Goal: Obtain resource: Obtain resource

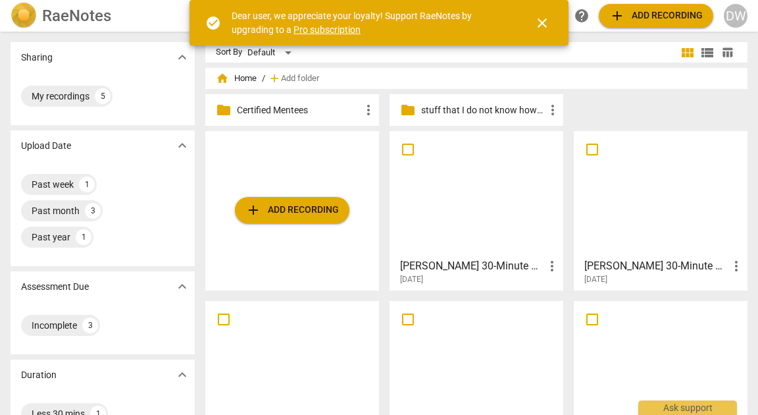
click at [703, 220] on div at bounding box center [660, 194] width 164 height 116
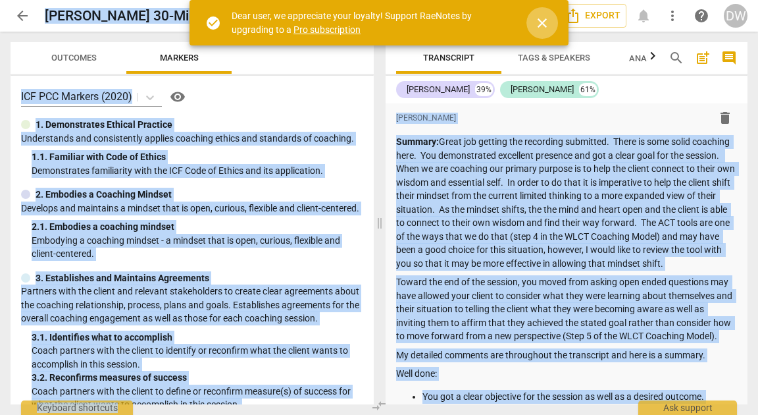
click at [540, 27] on span "close" at bounding box center [542, 23] width 16 height 16
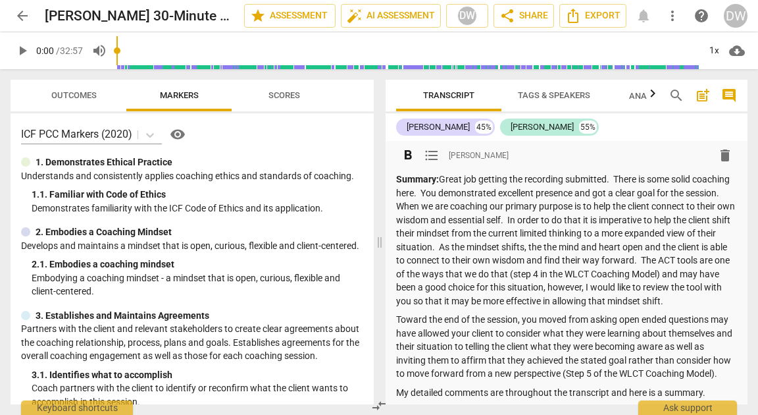
click at [517, 226] on p "Summary: Great job getting the recording submitted. There is some solid coachin…" at bounding box center [566, 239] width 341 height 135
click at [603, 20] on span "Export" at bounding box center [592, 16] width 55 height 16
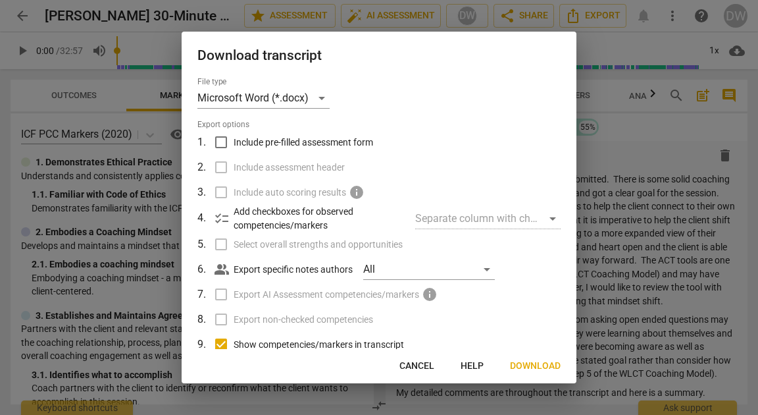
scroll to position [84, 0]
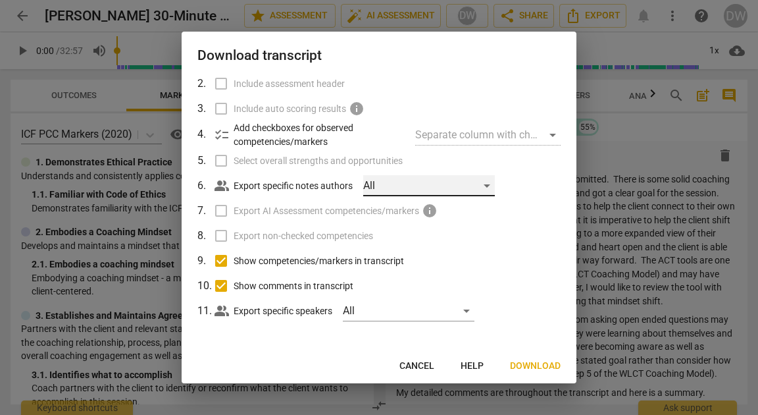
click at [451, 190] on div "All" at bounding box center [429, 185] width 132 height 21
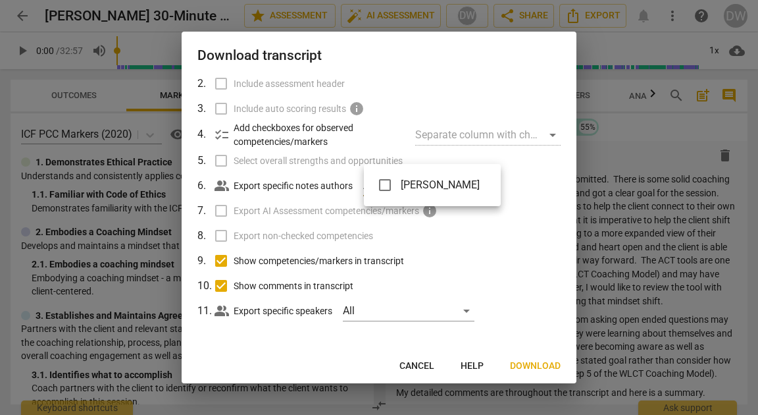
click at [451, 190] on span "[PERSON_NAME]" at bounding box center [440, 185] width 79 height 16
checkbox input "true"
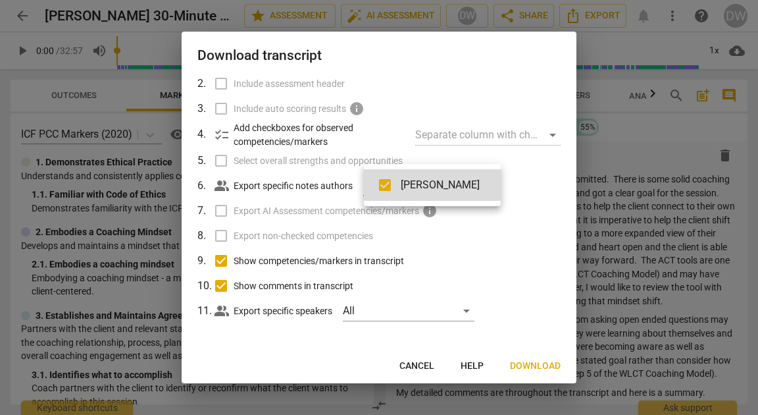
click at [518, 373] on div at bounding box center [379, 207] width 758 height 415
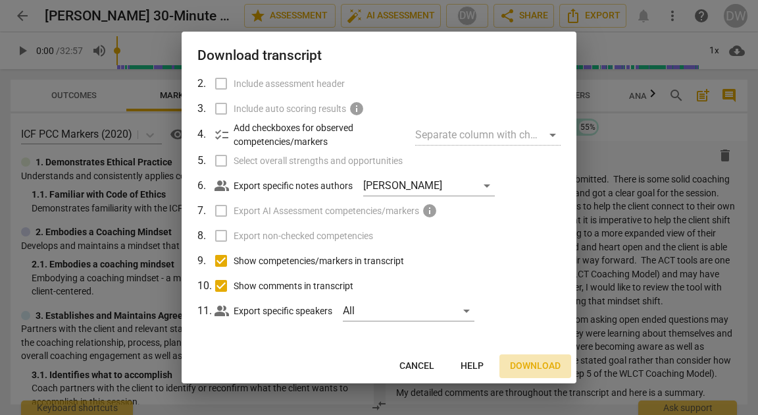
click at [518, 371] on span "Download" at bounding box center [535, 365] width 51 height 13
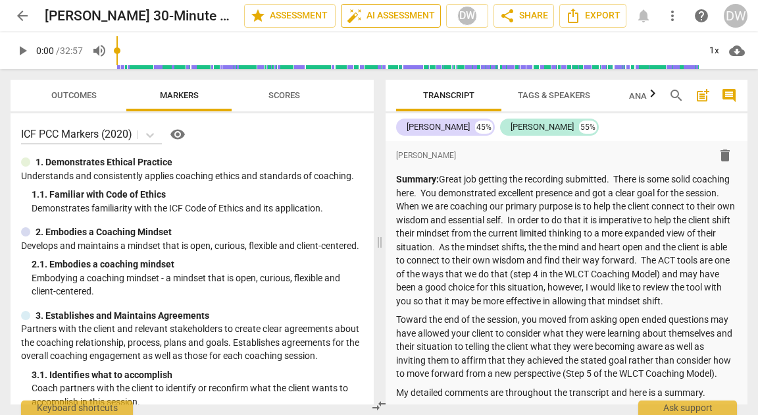
click at [367, 18] on span "auto_fix_high AI Assessment" at bounding box center [391, 16] width 88 height 16
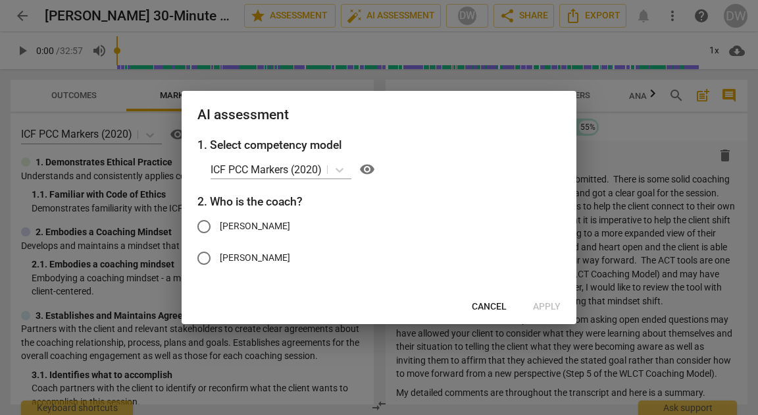
click at [205, 229] on input "Dominic" at bounding box center [204, 227] width 32 height 32
radio input "true"
click at [538, 305] on span "Apply" at bounding box center [547, 306] width 28 height 13
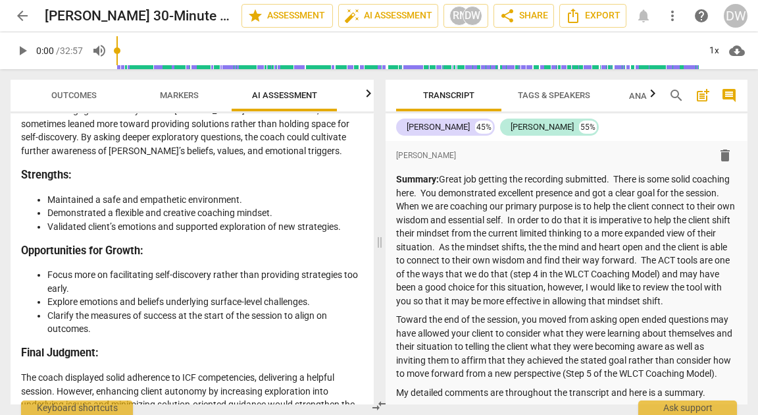
scroll to position [2683, 0]
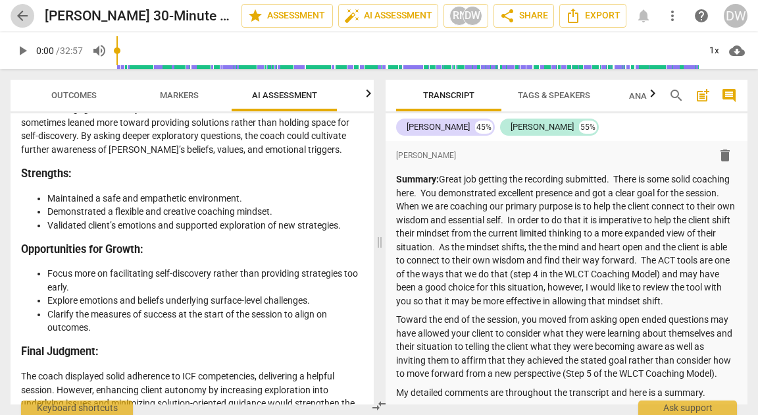
click at [16, 22] on span "arrow_back" at bounding box center [22, 16] width 16 height 16
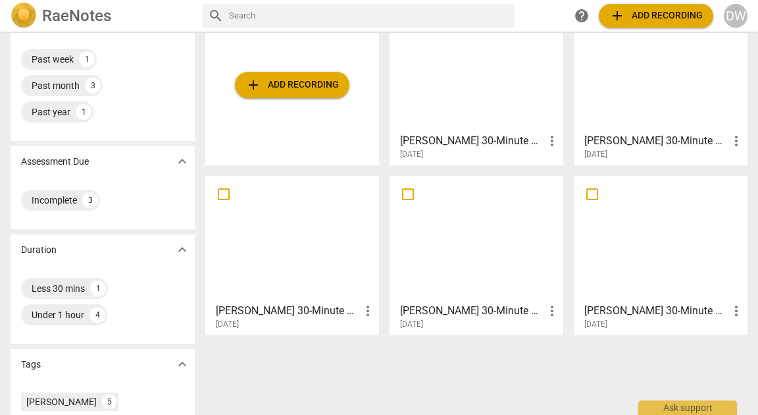
scroll to position [126, 0]
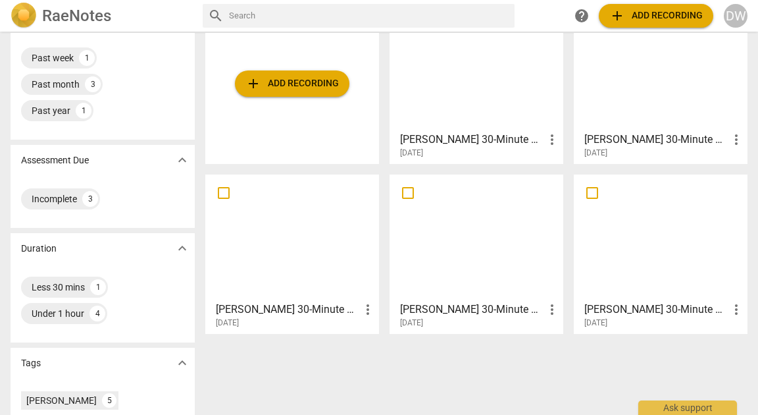
click at [432, 278] on div at bounding box center [476, 237] width 164 height 116
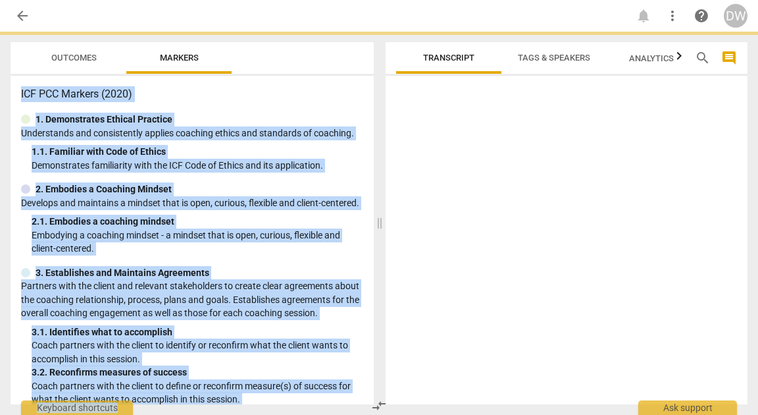
click at [432, 278] on div at bounding box center [567, 242] width 362 height 323
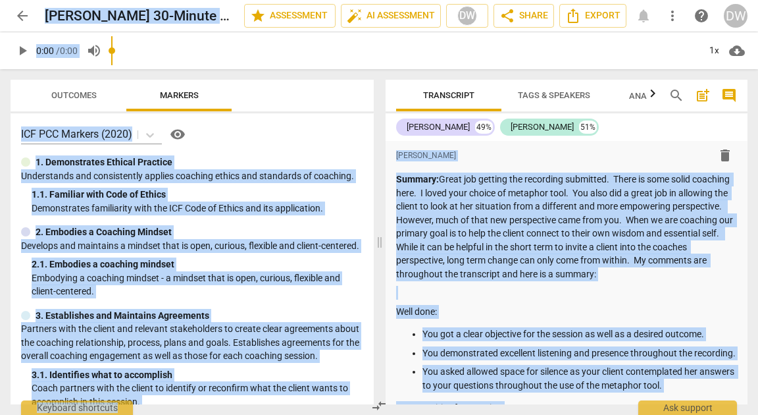
scroll to position [153, 0]
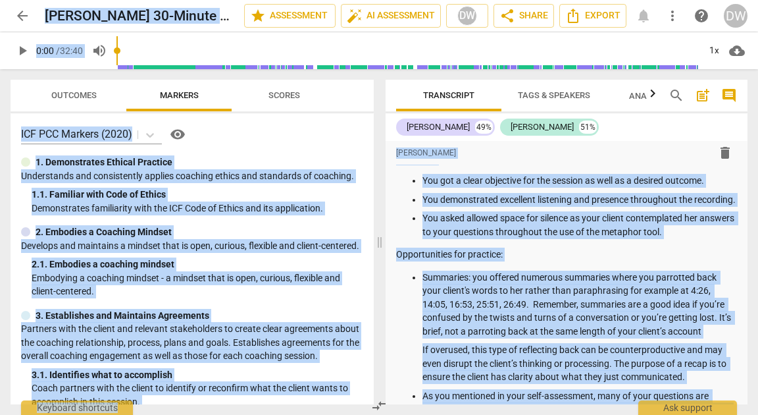
click at [18, 16] on span "arrow_back" at bounding box center [22, 16] width 16 height 16
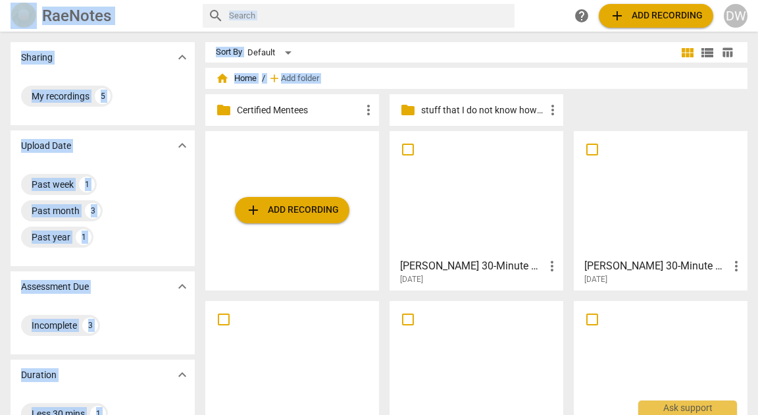
click at [276, 109] on p "Certified Mentees" at bounding box center [299, 110] width 124 height 14
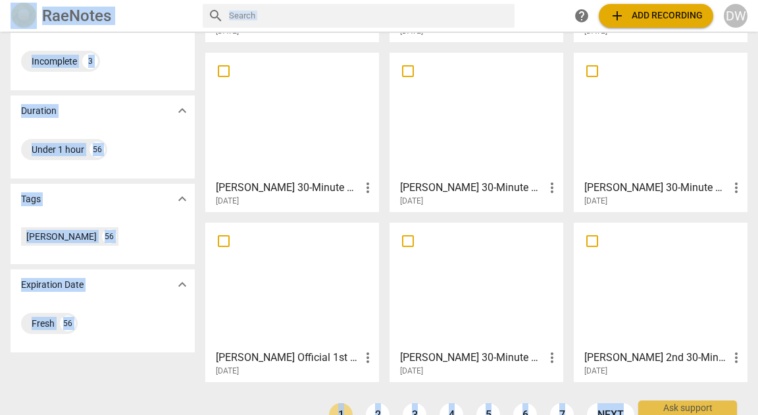
scroll to position [240, 0]
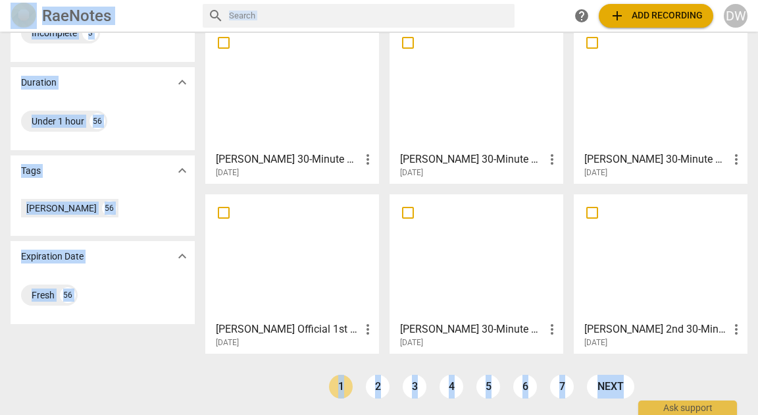
click at [663, 98] on div at bounding box center [660, 87] width 164 height 116
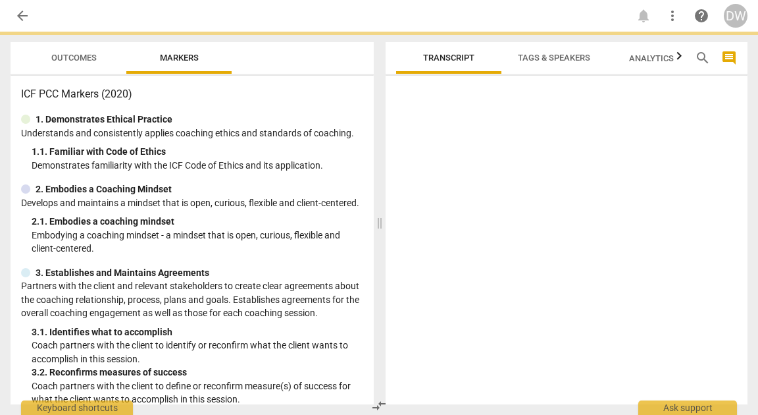
click at [663, 98] on div at bounding box center [567, 242] width 362 height 323
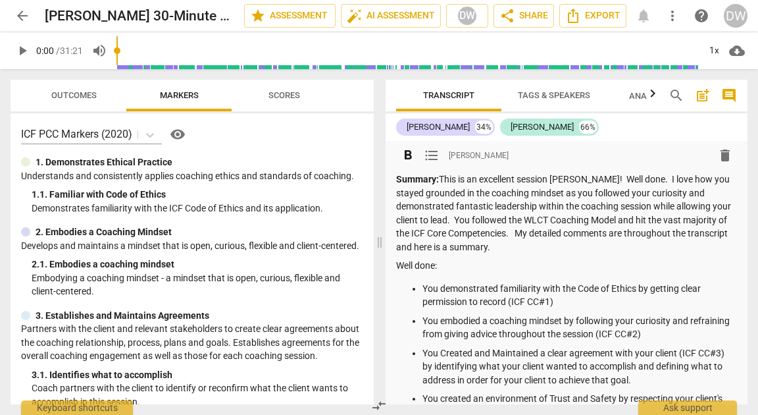
click at [516, 283] on p "You demonstrated familiarity with the Code of Ethics by getting clear permissio…" at bounding box center [579, 295] width 315 height 27
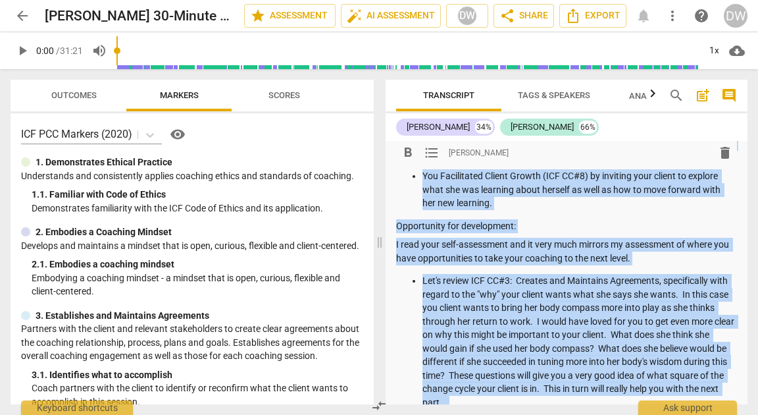
scroll to position [471, 0]
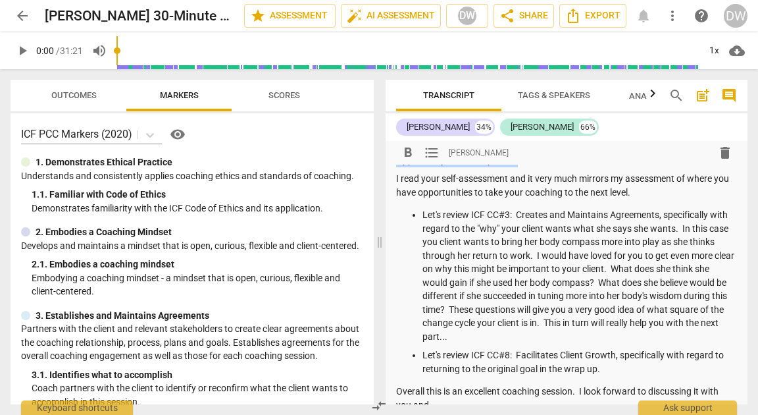
drag, startPoint x: 423, startPoint y: 199, endPoint x: 465, endPoint y: 166, distance: 53.4
click at [465, 166] on div "Summary: This is an excellent session Amy! Well done. I love how you stayed gro…" at bounding box center [566, 98] width 341 height 794
copy div "You demonstrated familiarity with the Code of Ethics by getting clear permissio…"
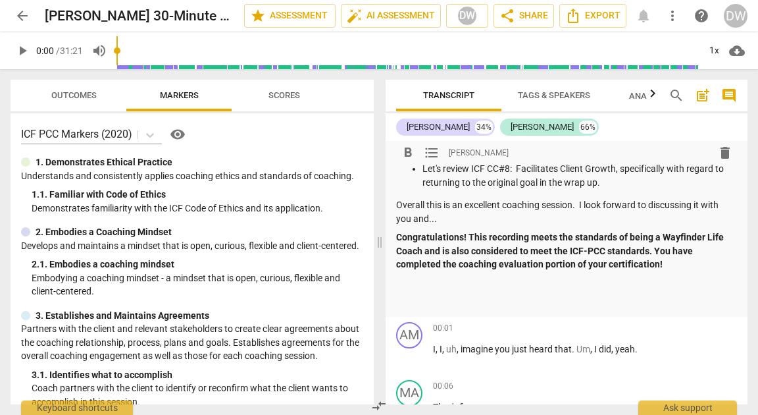
scroll to position [655, 0]
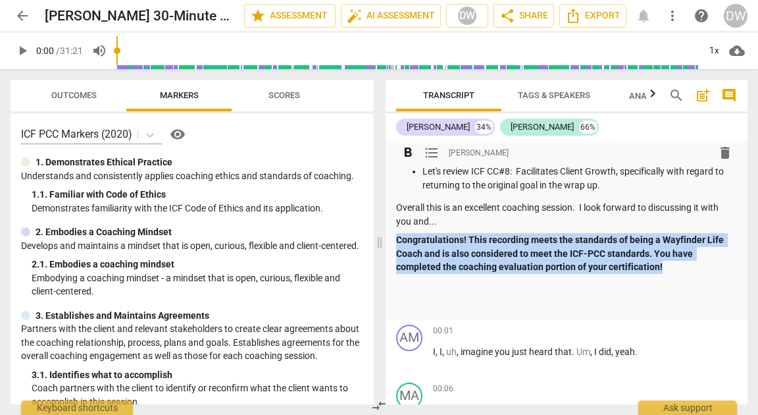
drag, startPoint x: 397, startPoint y: 241, endPoint x: 678, endPoint y: 272, distance: 282.0
click at [678, 272] on p "Congratulations! This recording meets the standards of being a Wayfinder Life C…" at bounding box center [566, 253] width 341 height 41
copy strong "Congratulations! This recording meets the standards of being a Wayfinder Life C…"
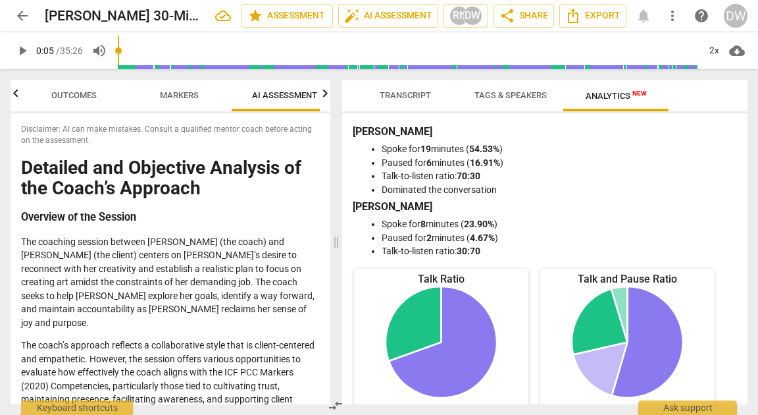
scroll to position [2763, 0]
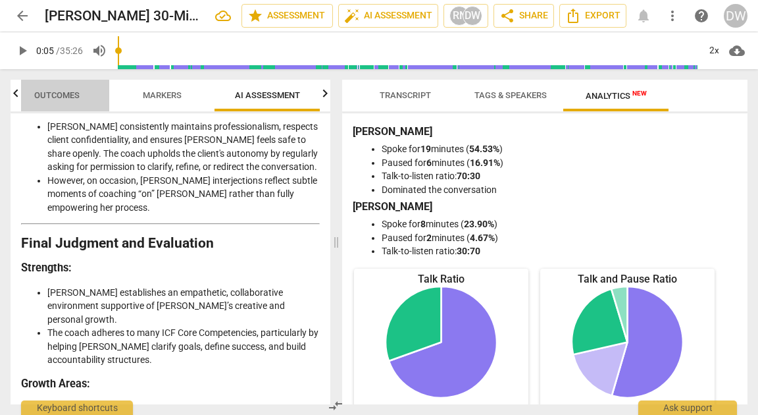
click at [53, 93] on span "Outcomes" at bounding box center [56, 95] width 45 height 10
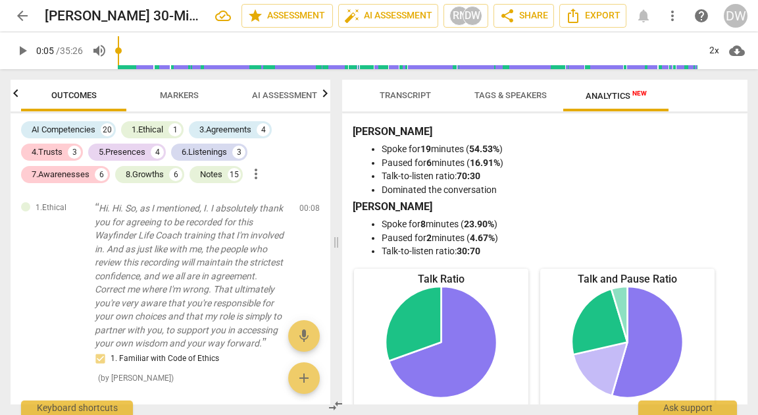
scroll to position [0, 0]
click at [180, 103] on span "Markers" at bounding box center [179, 96] width 70 height 18
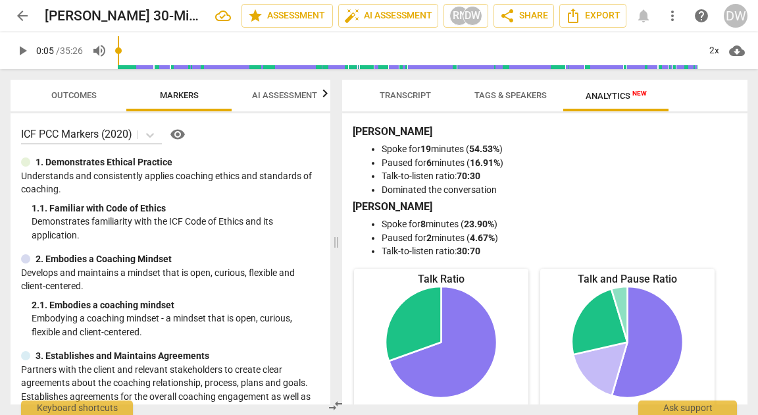
click at [95, 101] on span "Outcomes" at bounding box center [74, 96] width 77 height 18
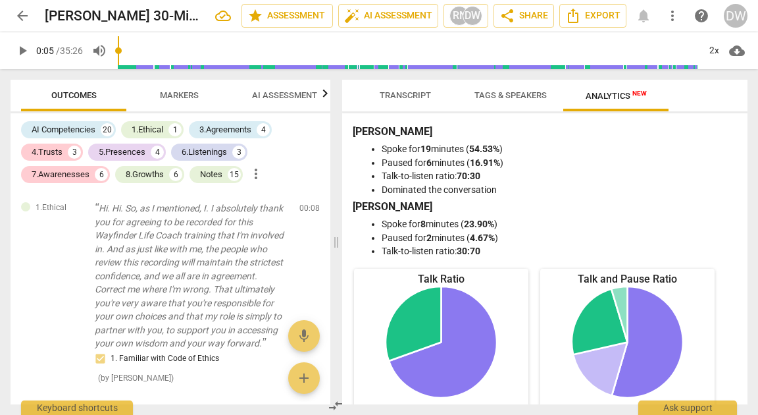
click at [327, 95] on icon "button" at bounding box center [325, 93] width 5 height 8
click at [264, 97] on span "Scores" at bounding box center [267, 95] width 32 height 10
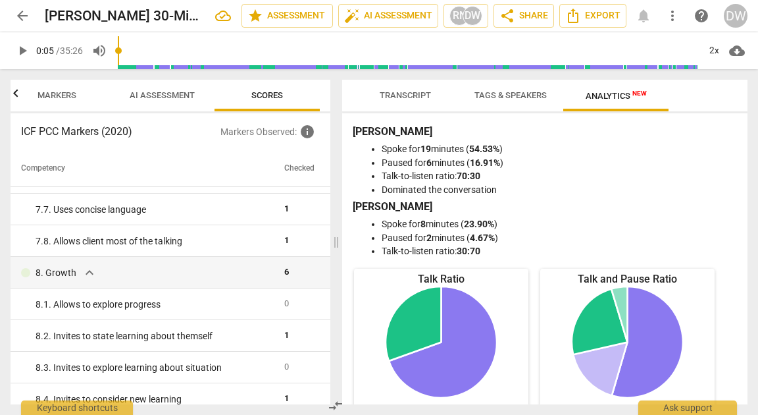
scroll to position [1274, 0]
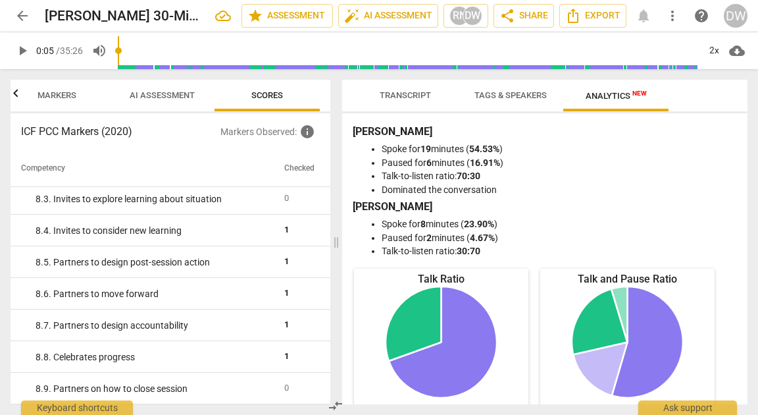
click at [408, 109] on button "Transcript" at bounding box center [405, 96] width 105 height 32
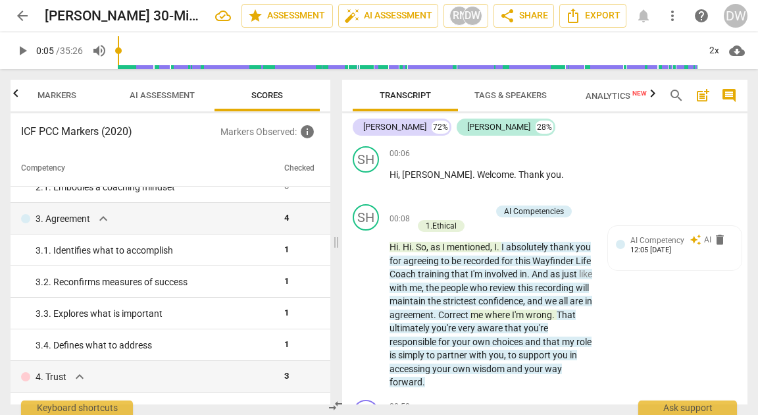
scroll to position [0, 0]
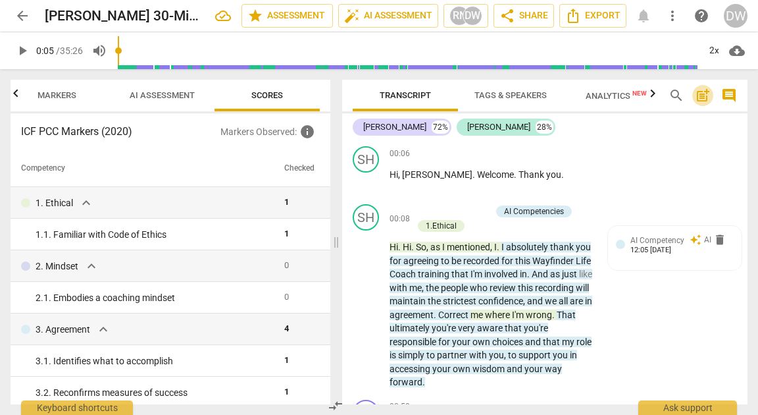
click at [703, 102] on span "post_add" at bounding box center [703, 96] width 16 height 16
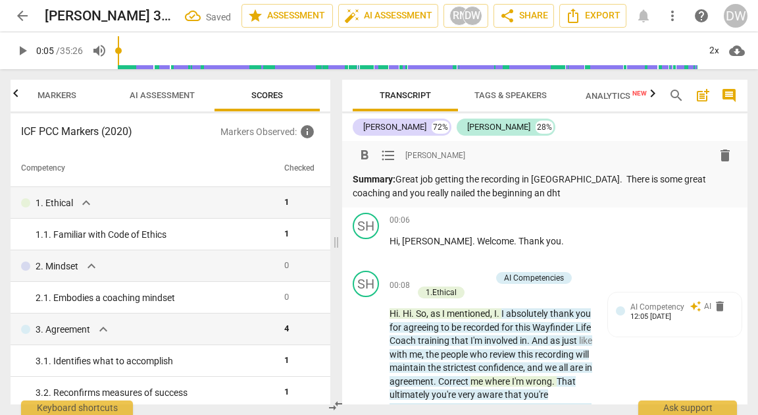
click at [361, 192] on p "Summary: Great job getting the recording in [PERSON_NAME]. There is some great …" at bounding box center [545, 185] width 384 height 27
click at [455, 192] on p "Summary: Great job getting the recording in [PERSON_NAME]. There is some great …" at bounding box center [545, 185] width 384 height 27
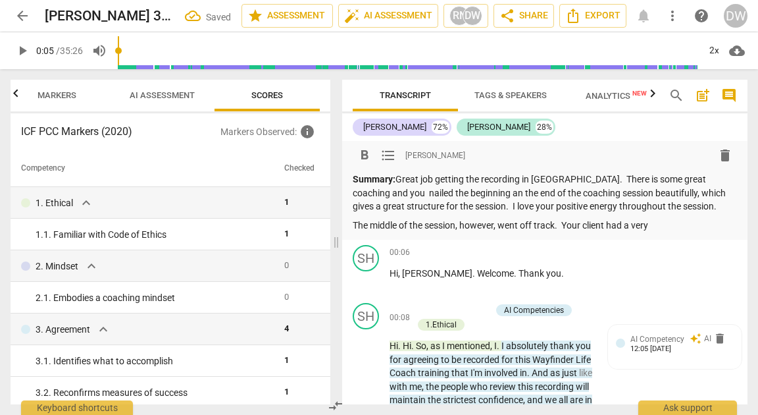
click at [367, 194] on p "Summary: Great job getting the recording in [PERSON_NAME]. There is some great …" at bounding box center [545, 192] width 384 height 41
click at [726, 178] on p "Summary: Great job getting the recording in [PERSON_NAME]. There is some great …" at bounding box center [545, 192] width 384 height 41
click at [370, 193] on p "Summary: Great job getting the recording in [PERSON_NAME]. There is some great …" at bounding box center [545, 192] width 384 height 41
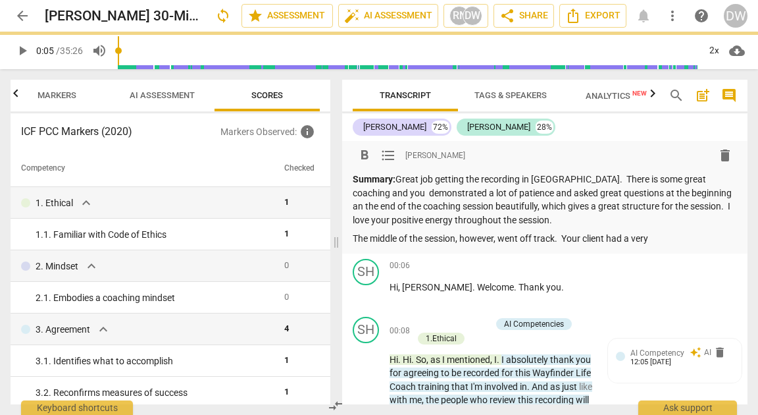
click at [450, 209] on p "Summary: Great job getting the recording in [PERSON_NAME]. There is some great …" at bounding box center [545, 199] width 384 height 54
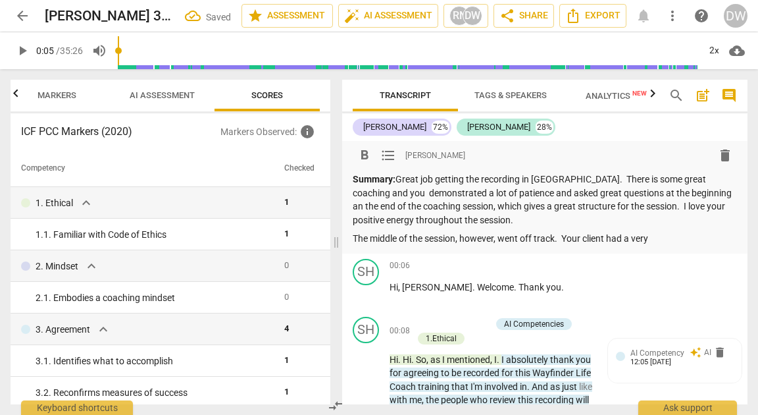
click at [609, 207] on p "Summary: Great job getting the recording in [PERSON_NAME]. There is some great …" at bounding box center [545, 199] width 384 height 54
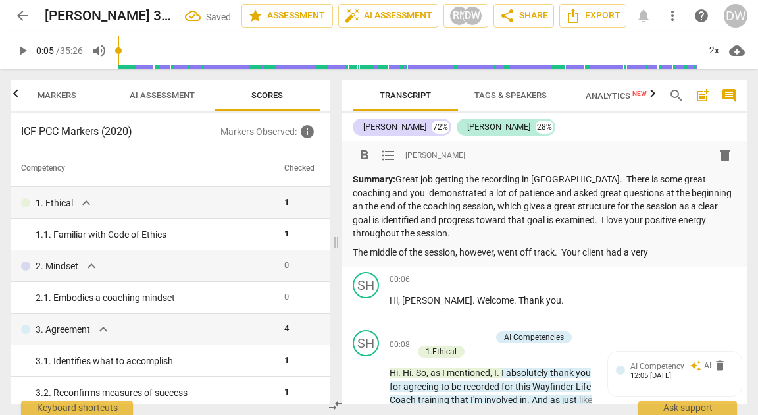
click at [684, 253] on p "The middle of the session, however, went off track. Your client had a very" at bounding box center [545, 252] width 384 height 14
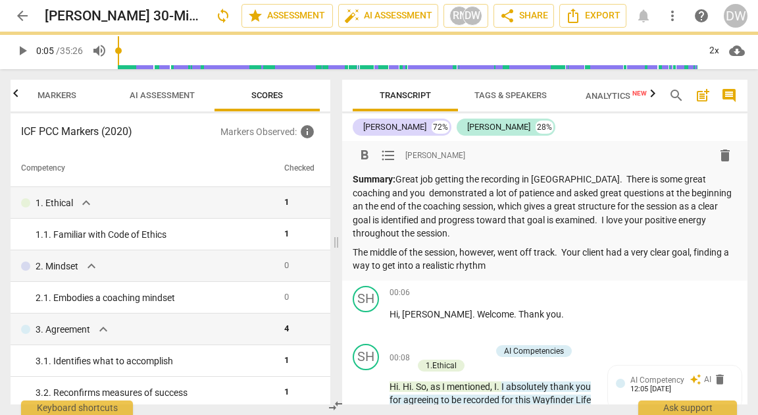
click at [711, 257] on p "The middle of the session, however, went off track. Your client had a very clea…" at bounding box center [545, 258] width 384 height 27
drag, startPoint x: 711, startPoint y: 257, endPoint x: 369, endPoint y: 265, distance: 342.2
click at [369, 265] on p "The middle of the session, however, went off track. Your client had a very clea…" at bounding box center [545, 258] width 384 height 27
click at [499, 266] on p "The middle of the session, however, went off track. Your client had a very clea…" at bounding box center [545, 258] width 384 height 27
drag, startPoint x: 499, startPoint y: 266, endPoint x: 562, endPoint y: 272, distance: 62.8
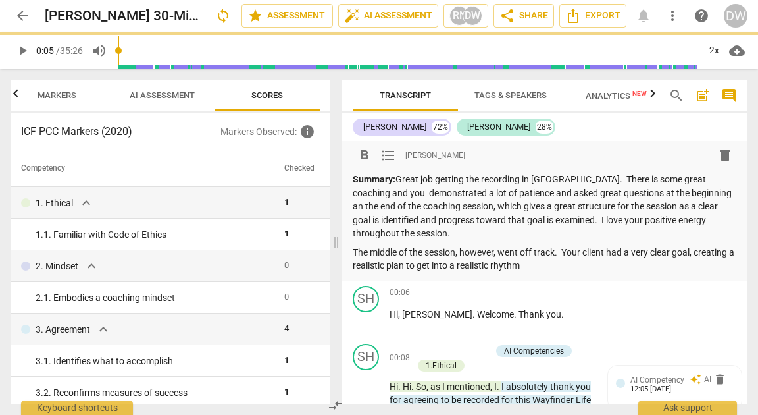
click at [562, 272] on p "The middle of the session, however, went off track. Your client had a very clea…" at bounding box center [545, 258] width 384 height 27
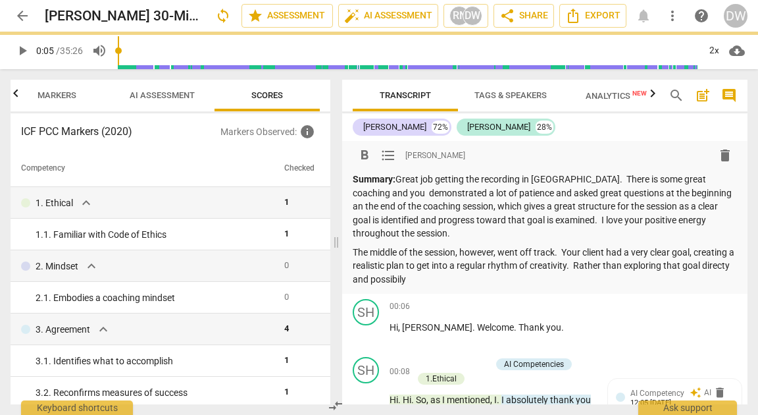
click at [370, 281] on p "The middle of the session, however, went off track. Your client had a very clea…" at bounding box center [545, 265] width 384 height 41
click at [373, 281] on p "The middle of the session, however, went off track. Your client had a very clea…" at bounding box center [545, 265] width 384 height 41
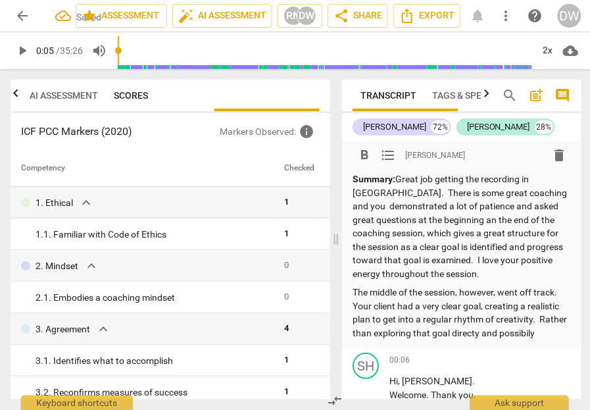
click at [378, 280] on div "Summary: Great job getting the recording in [PERSON_NAME]. There is some great …" at bounding box center [462, 255] width 218 height 167
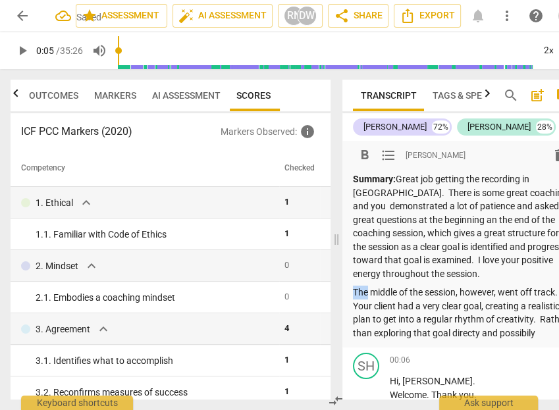
click at [378, 280] on div "Summary: Great job getting the recording in [PERSON_NAME]. There is some great …" at bounding box center [462, 255] width 218 height 167
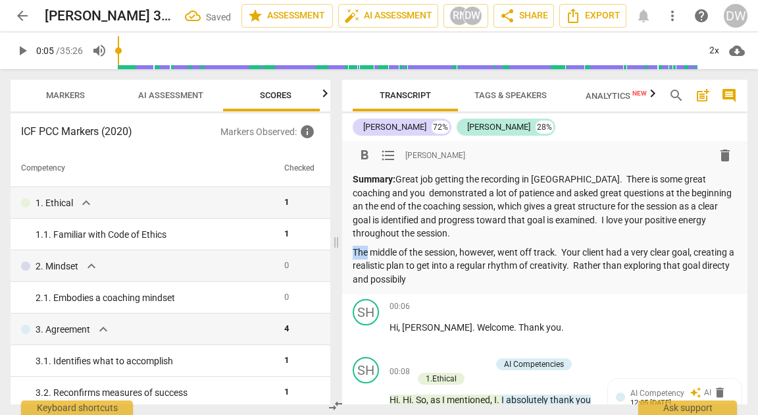
scroll to position [0, 122]
click at [645, 251] on p "The middle of the session, however, went off track. Your client had a very clea…" at bounding box center [545, 265] width 384 height 41
click at [393, 279] on p "The middle of the session, however, went off track. Your client had a very clea…" at bounding box center [545, 265] width 384 height 41
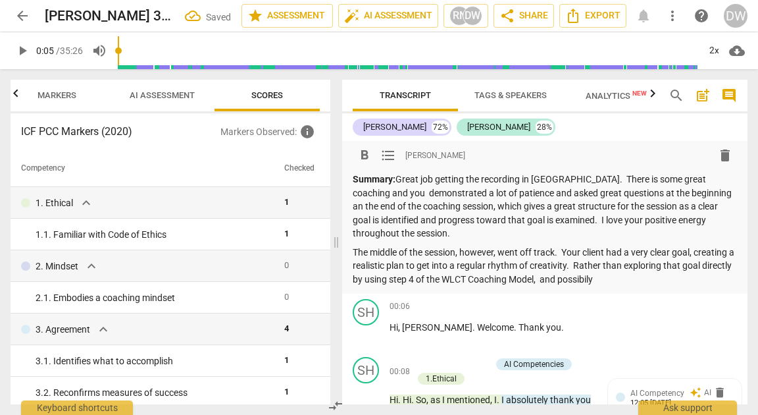
click at [601, 276] on p "The middle of the session, however, went off track. Your client had a very clea…" at bounding box center [545, 265] width 384 height 41
drag, startPoint x: 601, startPoint y: 276, endPoint x: 630, endPoint y: 278, distance: 28.3
click at [630, 278] on p "The middle of the session, however, went off track. Your client had a very clea…" at bounding box center [545, 265] width 384 height 41
click at [176, 92] on span "AI Assessment" at bounding box center [162, 95] width 65 height 10
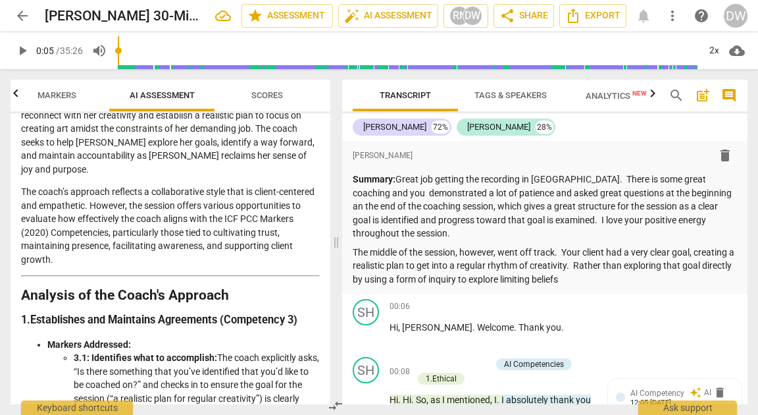
scroll to position [155, 0]
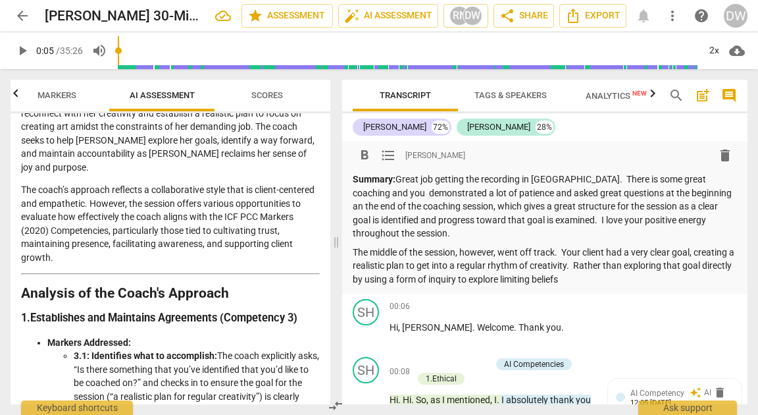
click at [624, 277] on p "The middle of the session, however, went off track. Your client had a very clea…" at bounding box center [545, 265] width 384 height 41
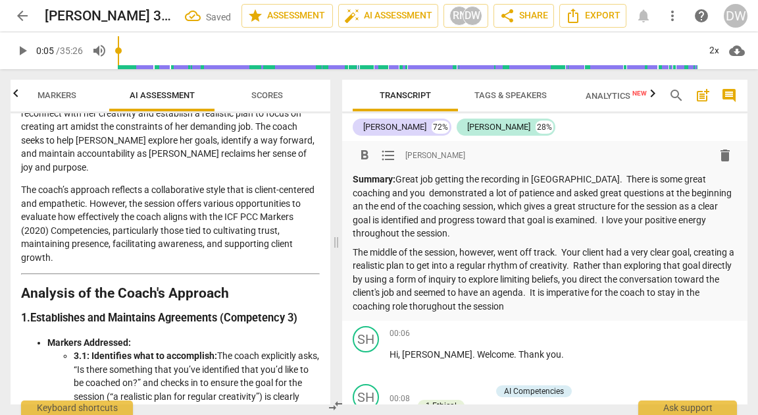
click at [443, 311] on p "The middle of the session, however, went off track. Your client had a very clea…" at bounding box center [545, 279] width 384 height 68
click at [543, 305] on p "The middle of the session, however, went off track. Your client had a very clea…" at bounding box center [545, 279] width 384 height 68
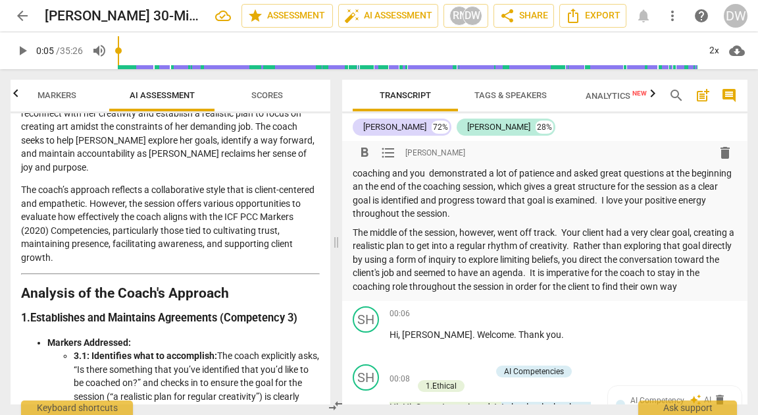
scroll to position [16, 0]
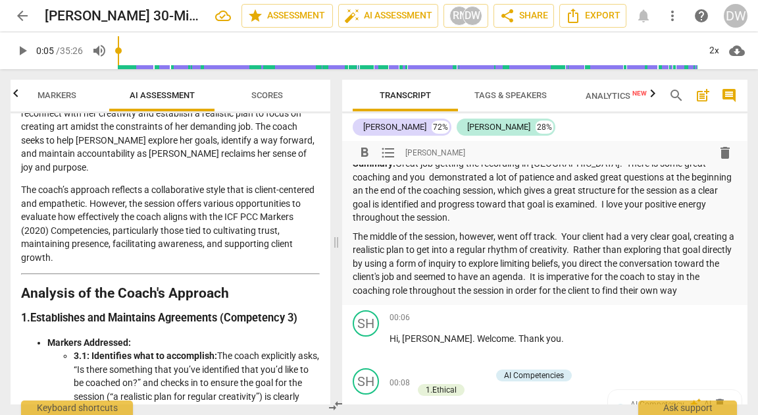
click at [613, 265] on p "The middle of the session, however, went off track. Your client had a very clea…" at bounding box center [545, 264] width 384 height 68
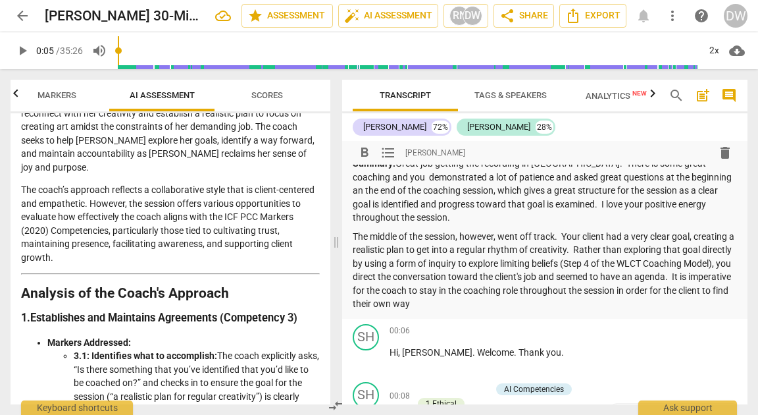
click at [382, 291] on p "The middle of the session, however, went off track. Your client had a very clea…" at bounding box center [545, 270] width 384 height 81
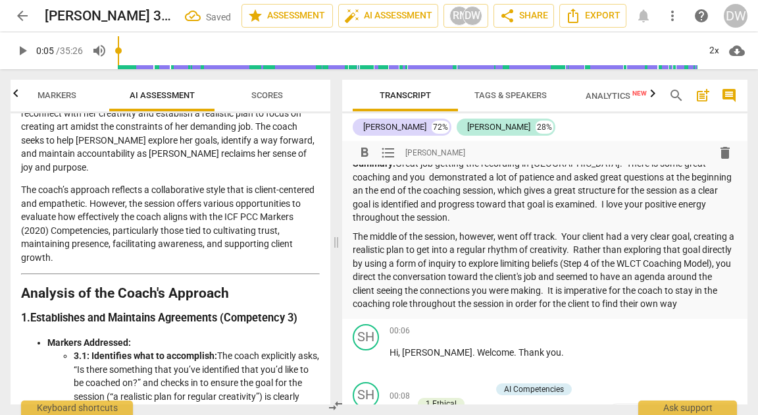
click at [549, 291] on p "The middle of the session, however, went off track. Your client had a very clea…" at bounding box center [545, 270] width 384 height 81
click at [672, 291] on p "The middle of the session, however, went off track. Your client had a very clea…" at bounding box center [545, 270] width 384 height 81
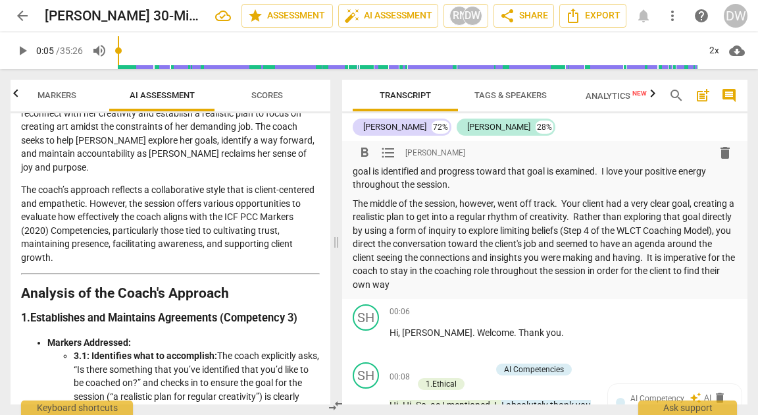
scroll to position [63, 0]
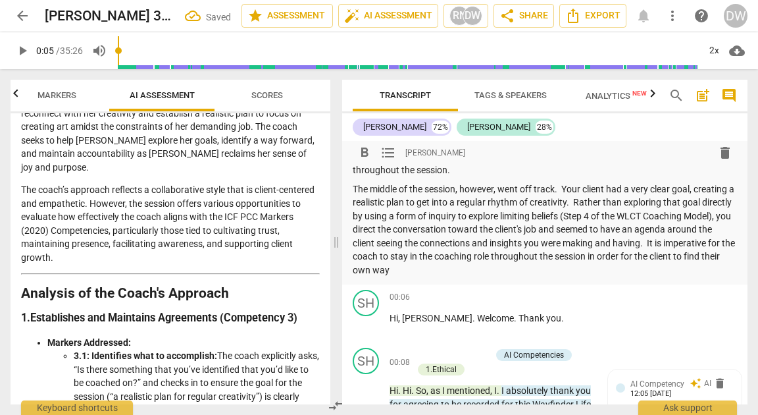
click at [571, 268] on p "The middle of the session, however, went off track. Your client had a very clea…" at bounding box center [545, 229] width 384 height 95
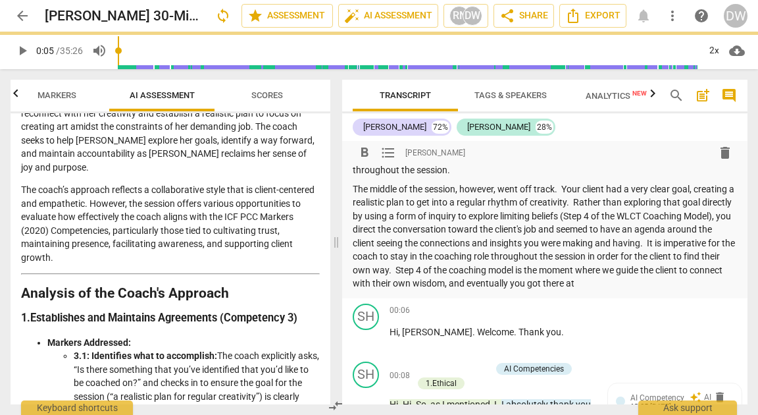
click at [67, 93] on span "Markers" at bounding box center [57, 95] width 39 height 10
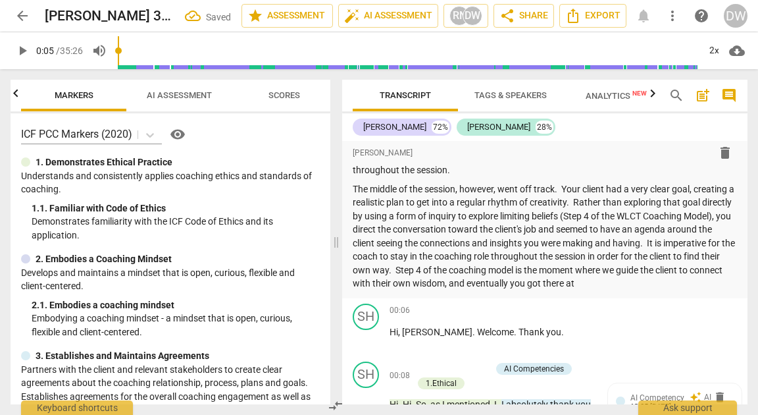
scroll to position [0, 105]
click at [18, 93] on icon "button" at bounding box center [16, 94] width 16 height 16
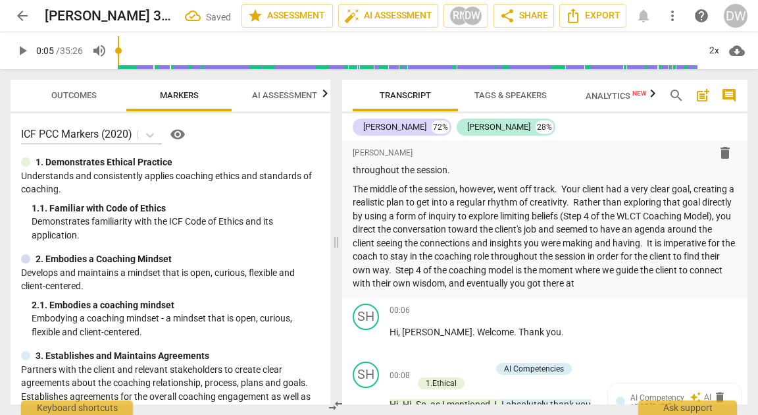
click at [64, 93] on span "Outcomes" at bounding box center [73, 95] width 45 height 10
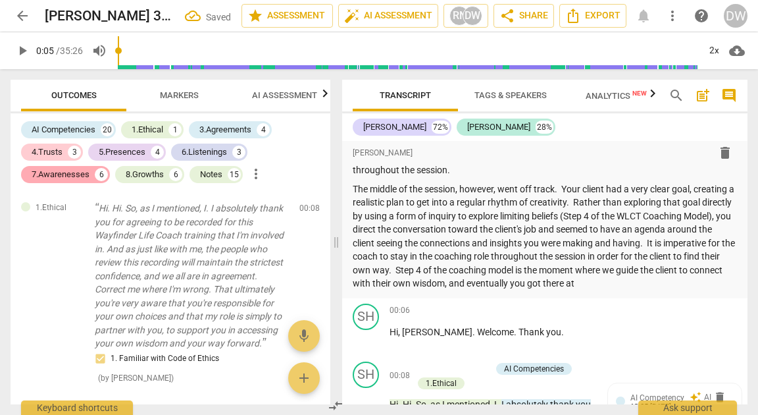
click at [72, 179] on div "7.Awarenesses" at bounding box center [61, 174] width 58 height 13
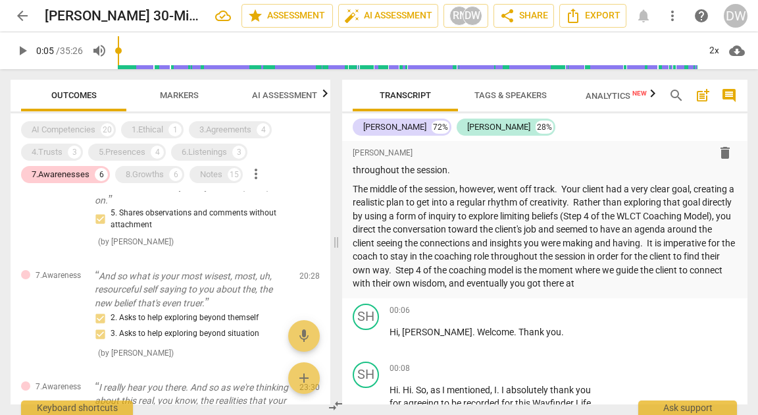
scroll to position [940, 0]
click at [561, 220] on p "The middle of the session, however, went off track. Your client had a very clea…" at bounding box center [545, 236] width 384 height 108
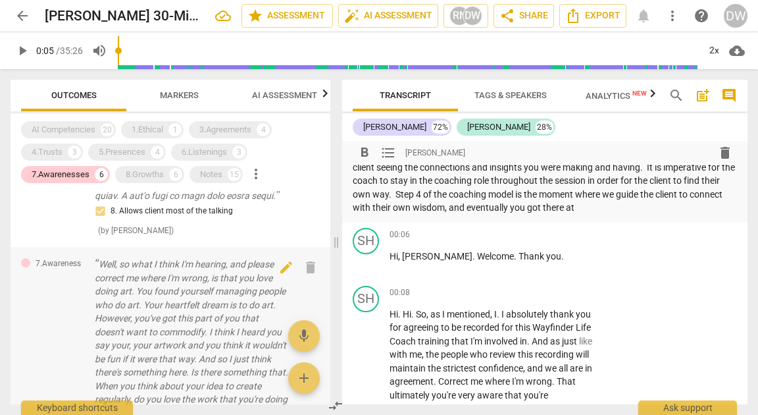
scroll to position [558, 0]
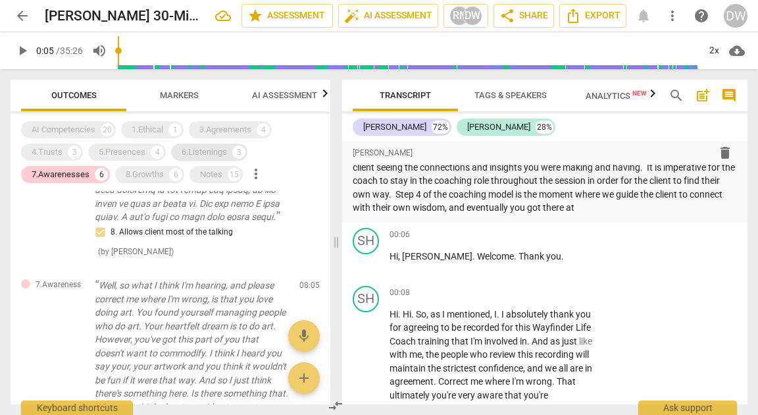
click at [199, 145] on div "6.Listenings" at bounding box center [204, 151] width 45 height 13
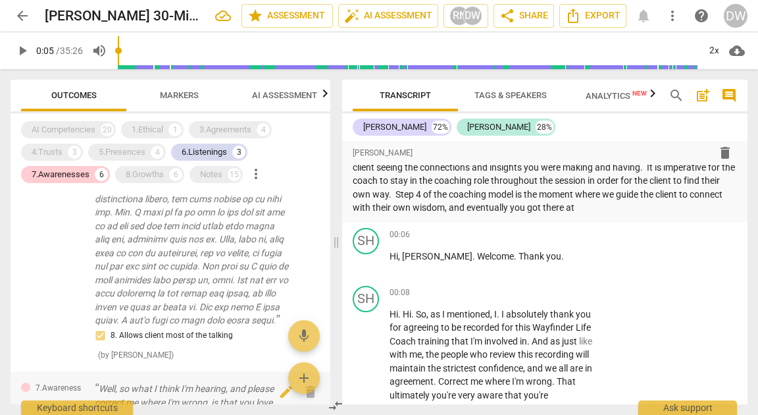
scroll to position [1090, 0]
click at [92, 172] on div "7.Awarenesses 6" at bounding box center [65, 174] width 89 height 17
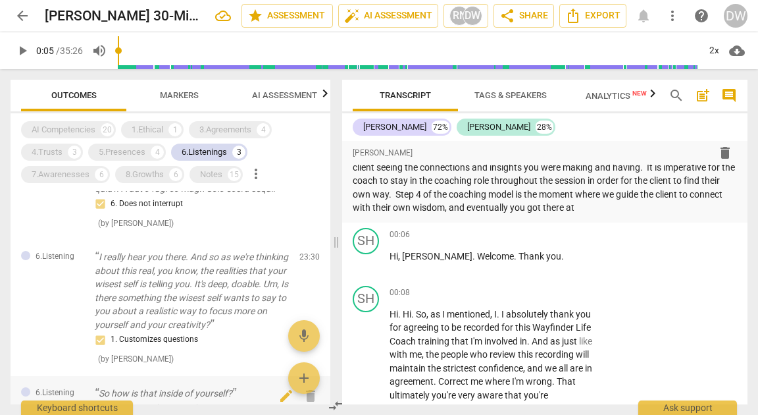
scroll to position [589, 0]
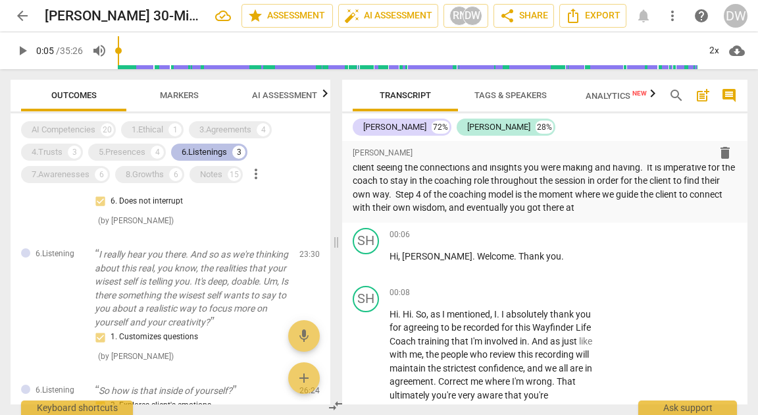
click at [191, 153] on div "6.Listenings" at bounding box center [204, 151] width 45 height 13
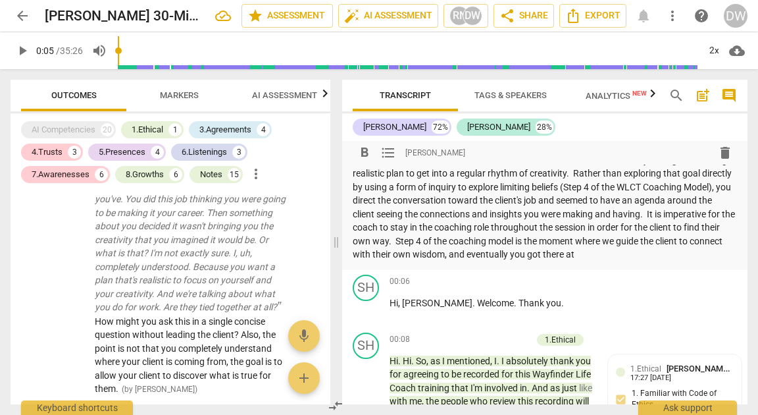
scroll to position [83, 0]
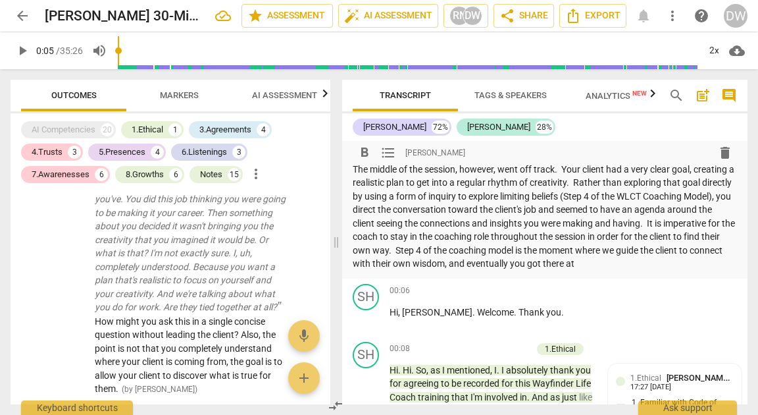
click at [630, 213] on p "The middle of the session, however, went off track. Your client had a very clea…" at bounding box center [545, 217] width 384 height 108
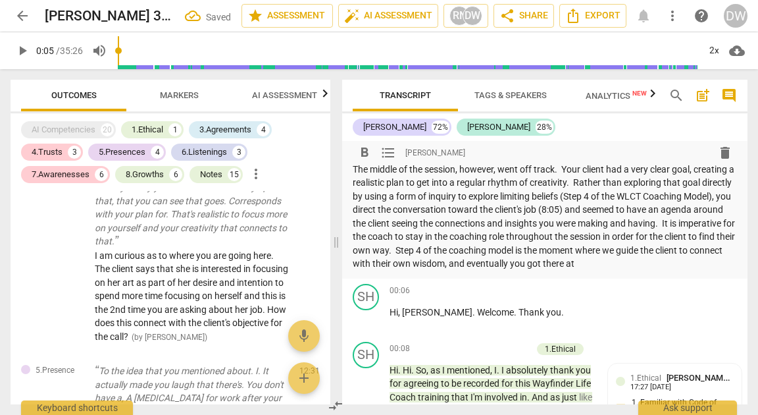
scroll to position [4153, 0]
click at [651, 210] on p "The middle of the session, however, went off track. Your client had a very clea…" at bounding box center [545, 217] width 384 height 108
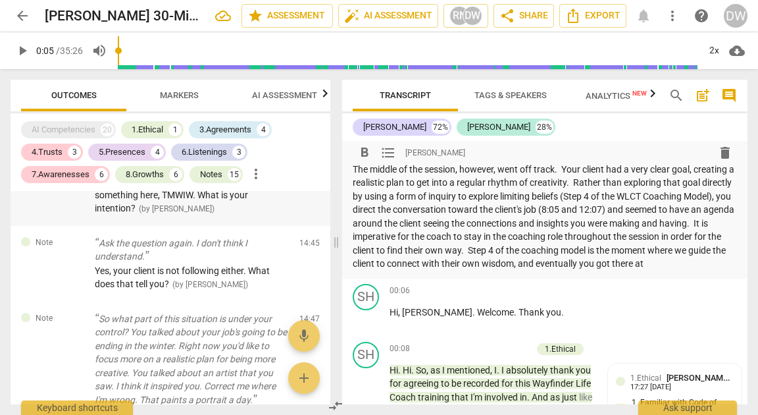
scroll to position [4689, 0]
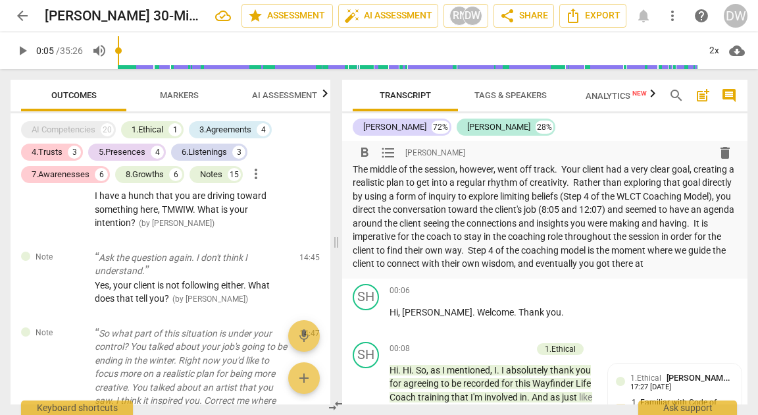
click at [430, 239] on p "The middle of the session, however, went off track. Your client had a very clea…" at bounding box center [545, 217] width 384 height 108
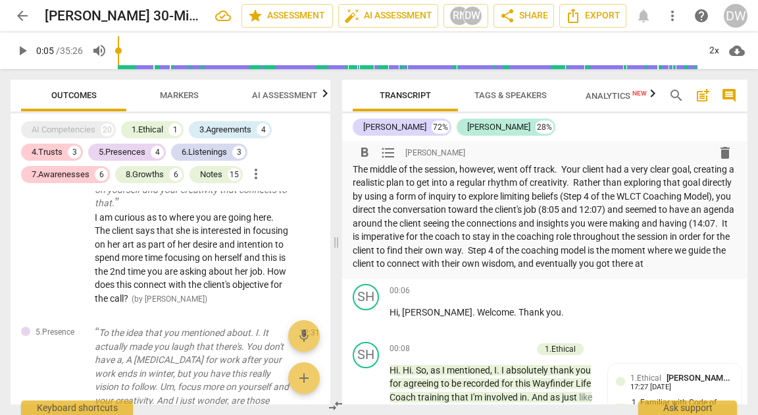
scroll to position [4191, 0]
click at [434, 238] on p "The middle of the session, however, went off track. Your client had a very clea…" at bounding box center [545, 217] width 384 height 108
click at [499, 236] on p "The middle of the session, however, went off track. Your client had a very clea…" at bounding box center [545, 217] width 384 height 108
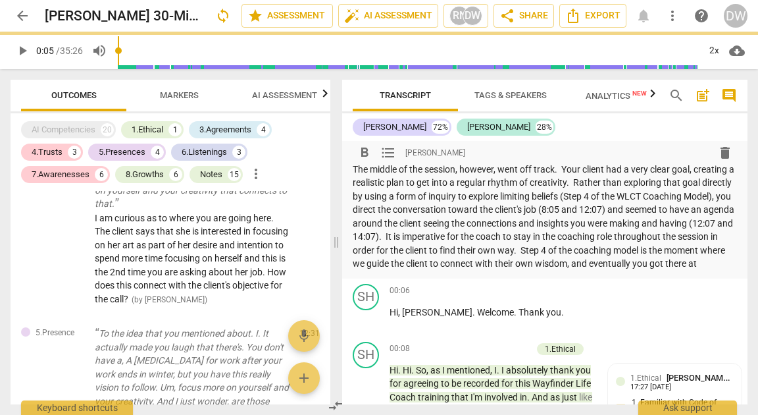
click at [502, 270] on p "The middle of the session, however, went off track. Your client had a very clea…" at bounding box center [545, 217] width 384 height 108
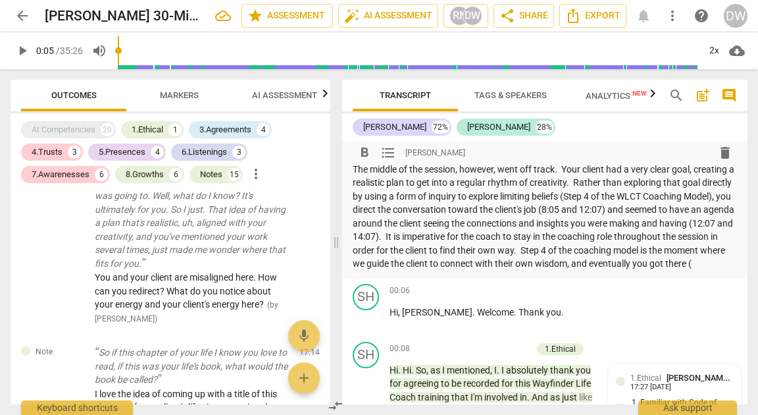
scroll to position [5553, 0]
click at [472, 238] on p "The middle of the session, however, went off track. Your client had a very clea…" at bounding box center [545, 217] width 384 height 108
click at [485, 238] on p "The middle of the session, however, went off track. Your client had a very clea…" at bounding box center [545, 217] width 384 height 108
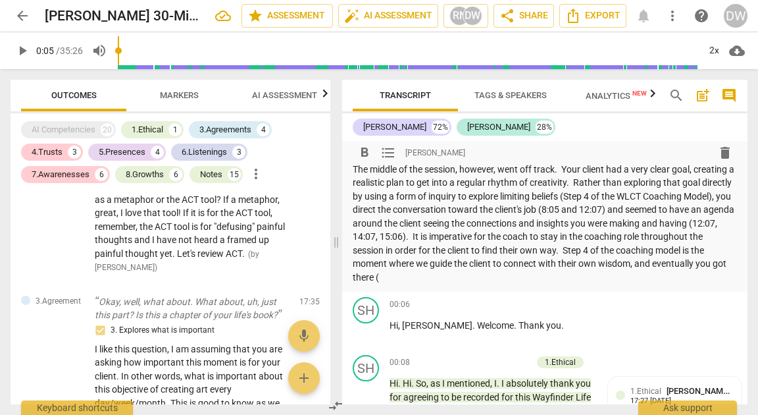
scroll to position [5774, 0]
click at [534, 280] on p "The middle of the session, however, went off track. Your client had a very clea…" at bounding box center [545, 224] width 384 height 122
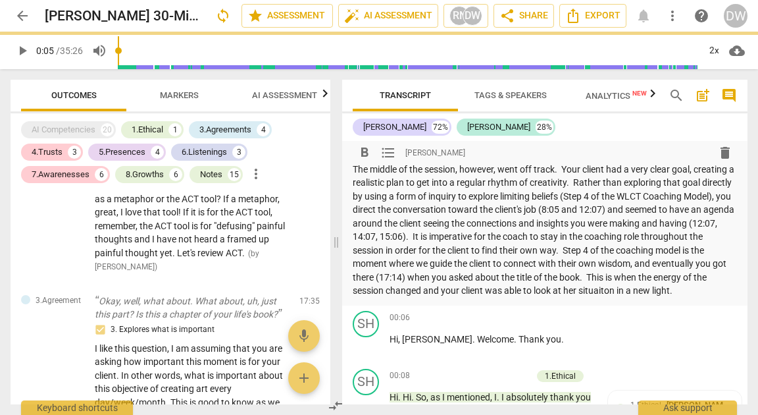
click at [370, 297] on p "The middle of the session, however, went off track. Your client had a very clea…" at bounding box center [545, 230] width 384 height 135
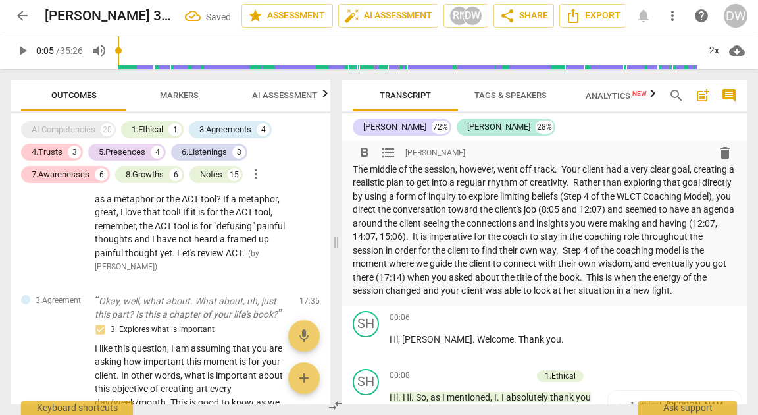
click at [478, 297] on p "The middle of the session, however, went off track. Your client had a very clea…" at bounding box center [545, 230] width 384 height 135
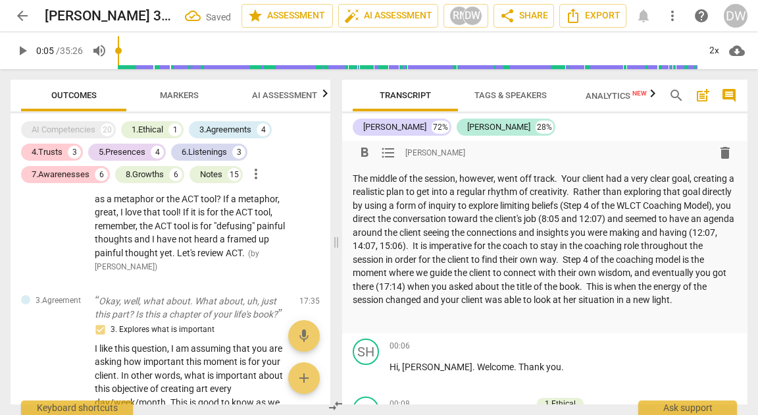
scroll to position [74, 0]
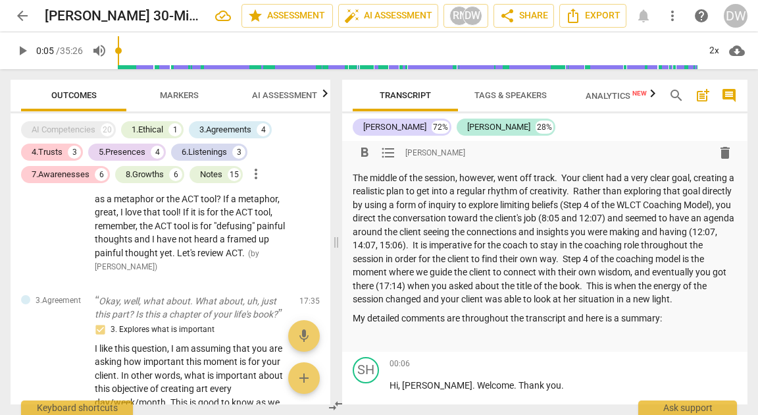
click at [272, 91] on span "AI Assessment" at bounding box center [284, 95] width 65 height 10
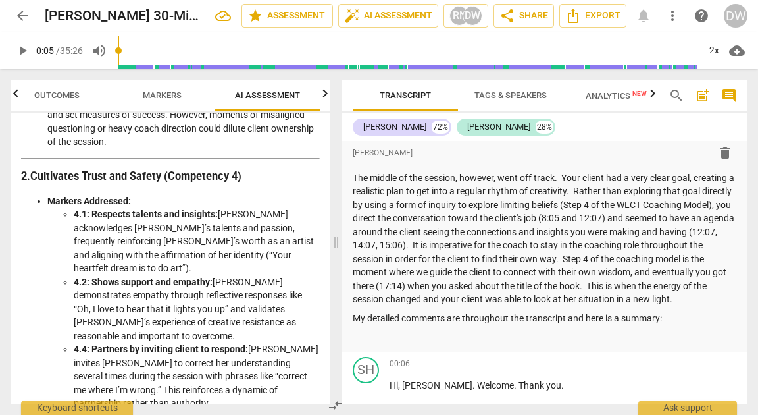
scroll to position [747, 0]
click at [360, 343] on p at bounding box center [545, 337] width 384 height 14
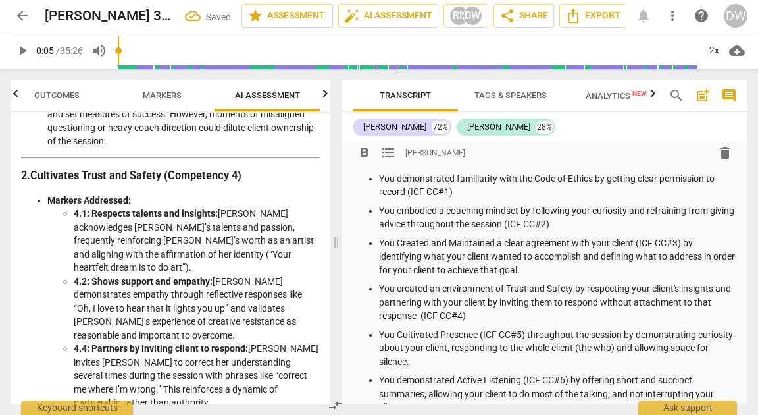
scroll to position [256, 0]
click at [560, 222] on p "You embodied a coaching mindset by following your curiosity and refraining from…" at bounding box center [558, 216] width 358 height 27
drag, startPoint x: 560, startPoint y: 222, endPoint x: 634, endPoint y: 225, distance: 73.8
click at [634, 225] on p "You embodied a coaching mindset by following your curiosity and refraining from…" at bounding box center [558, 216] width 358 height 27
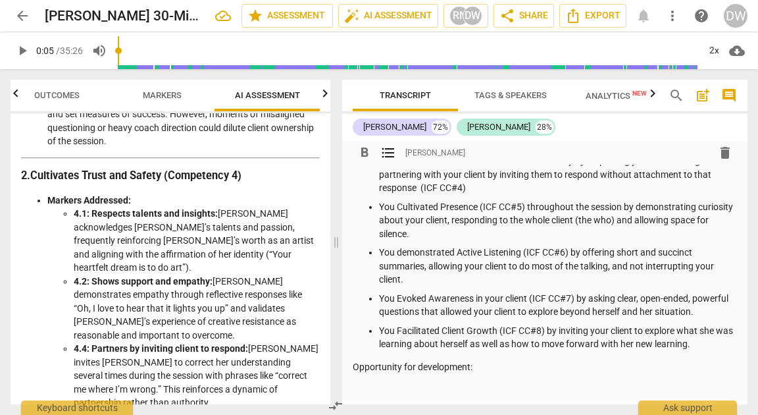
scroll to position [403, 0]
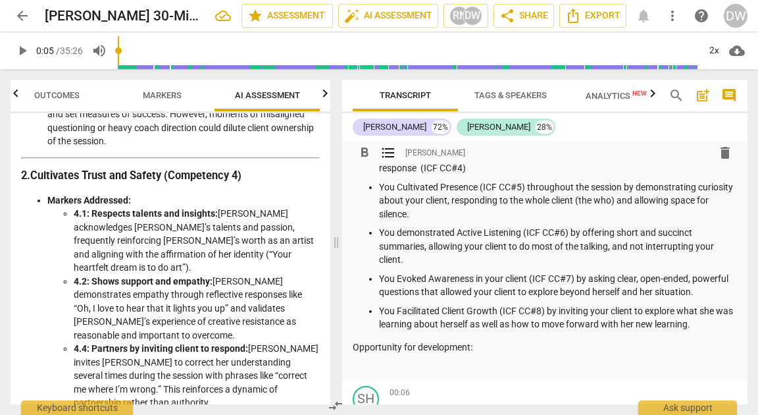
click at [50, 88] on span "Outcomes" at bounding box center [56, 96] width 77 height 18
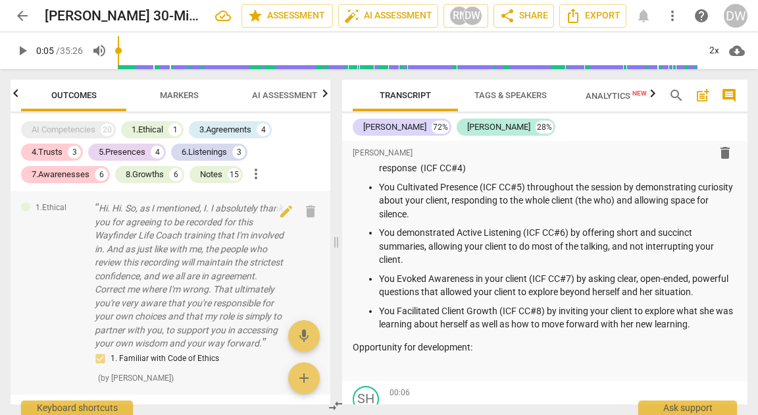
scroll to position [0, 0]
click at [194, 99] on span "Markers" at bounding box center [179, 95] width 39 height 10
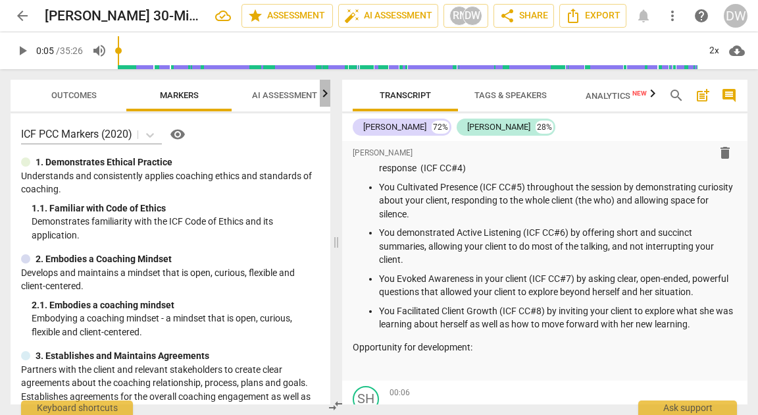
click at [328, 97] on icon "button" at bounding box center [325, 94] width 16 height 16
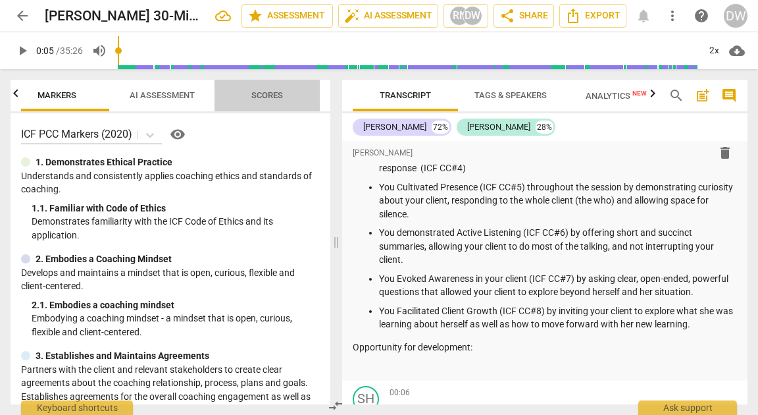
click at [249, 96] on span "Scores" at bounding box center [267, 96] width 63 height 18
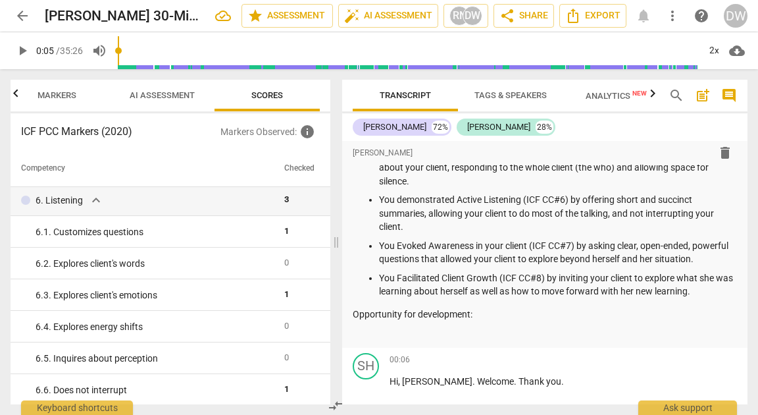
scroll to position [643, 0]
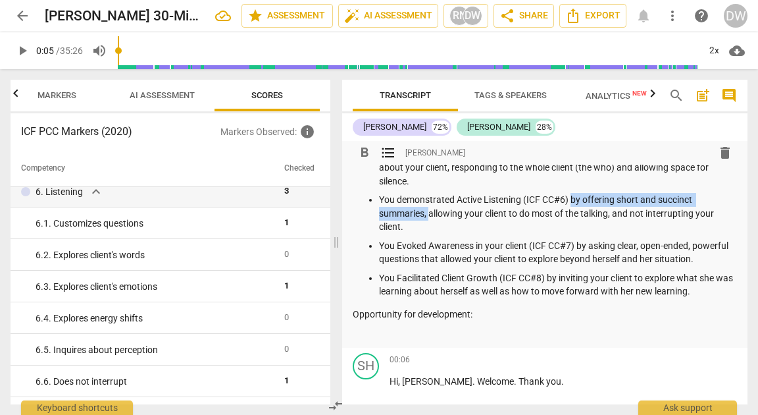
drag, startPoint x: 572, startPoint y: 213, endPoint x: 428, endPoint y: 232, distance: 144.8
click at [428, 232] on p "You demonstrated Active Listening (ICF CC#6) by offering short and succinct sum…" at bounding box center [558, 213] width 358 height 41
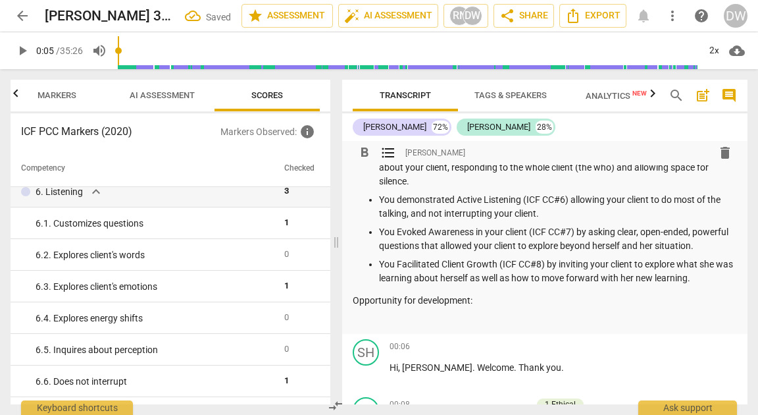
click at [410, 220] on p "You demonstrated Active Listening (ICF CC#6) allowing your client to do most of…" at bounding box center [558, 206] width 358 height 27
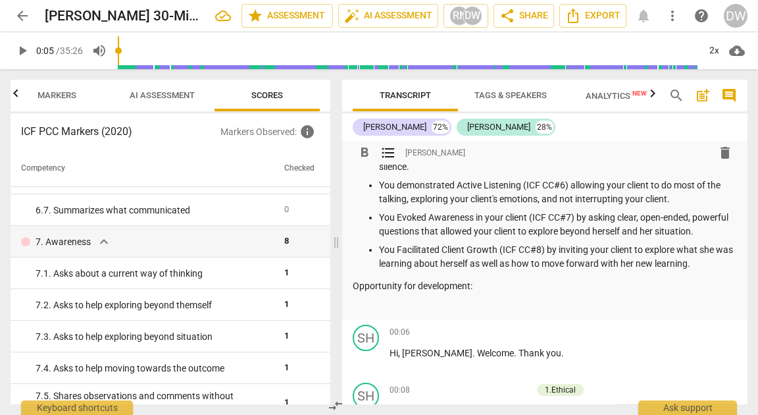
scroll to position [887, 0]
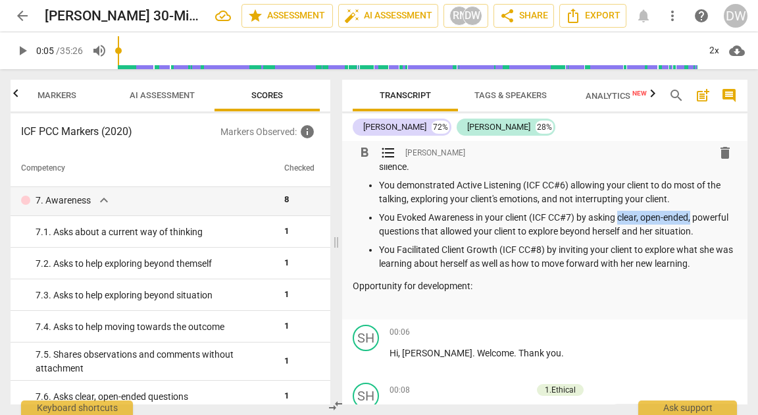
drag, startPoint x: 620, startPoint y: 231, endPoint x: 693, endPoint y: 227, distance: 73.1
click at [693, 227] on p "You Evoked Awareness in your client (ICF CC#7) by asking clear, open-ended, pow…" at bounding box center [558, 224] width 358 height 27
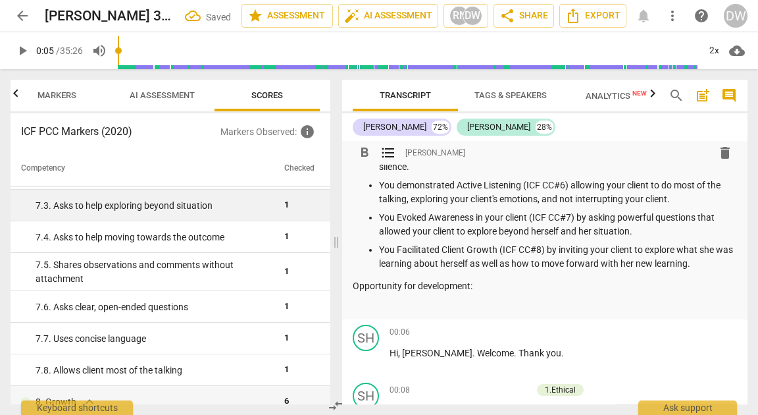
scroll to position [977, 0]
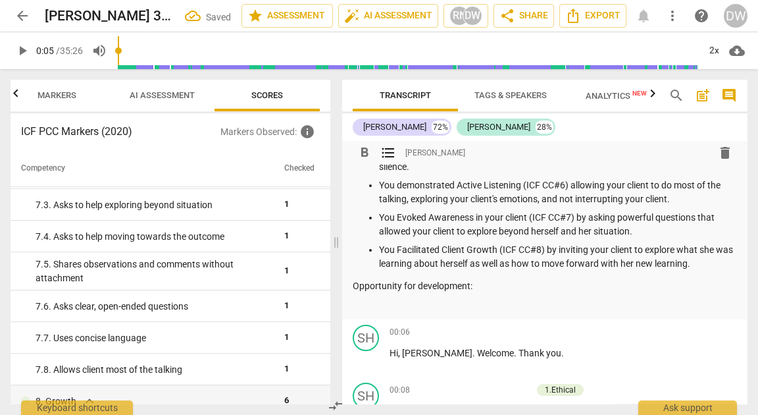
click at [515, 293] on p "Opportunity for development:" at bounding box center [545, 286] width 384 height 14
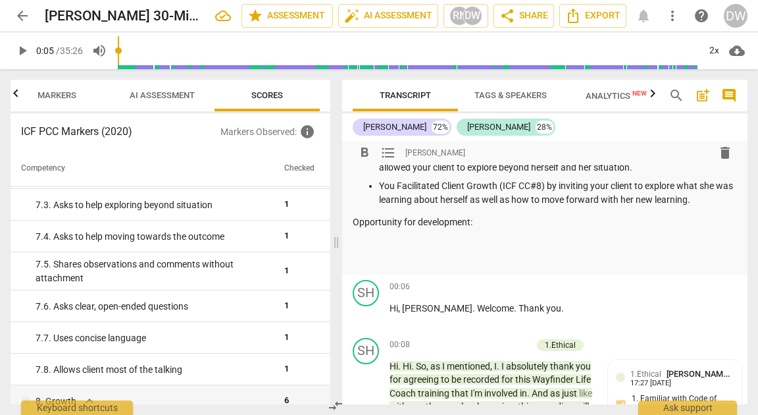
scroll to position [515, 0]
click at [384, 147] on span "format_list_bulleted" at bounding box center [388, 153] width 16 height 16
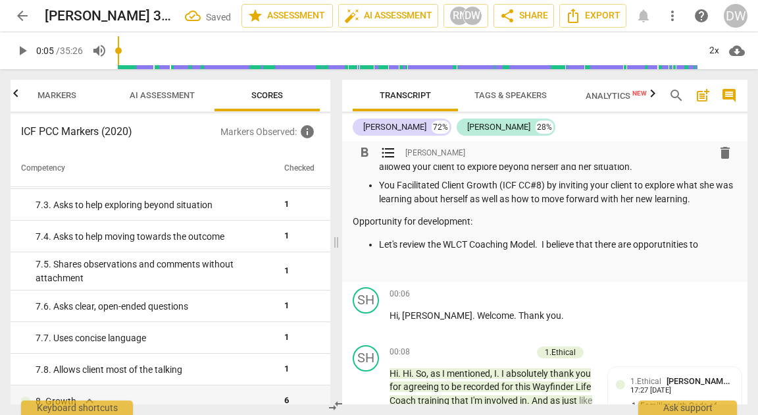
click at [666, 251] on p "Let's review the WLCT Coaching Model. I believe that there are opporutnities to" at bounding box center [558, 245] width 358 height 14
click at [709, 251] on p "Let's review the WLCT Coaching Model. I believe that there are opportunities to" at bounding box center [558, 245] width 358 height 14
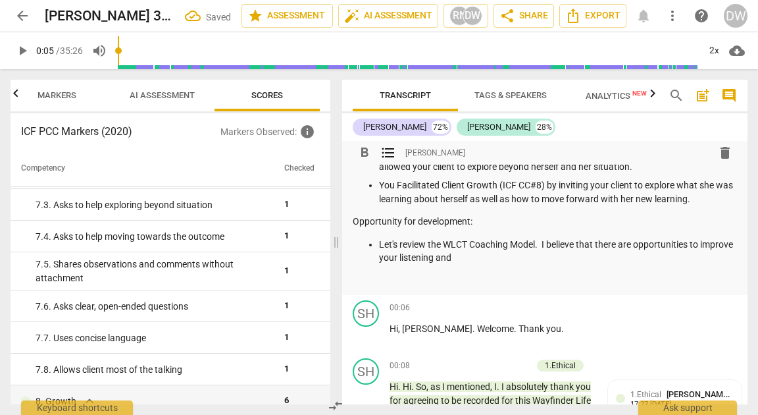
drag, startPoint x: 378, startPoint y: 256, endPoint x: 496, endPoint y: 267, distance: 118.3
click at [496, 265] on p "Let's review the WLCT Coaching Model. I believe that there are opportunities to…" at bounding box center [558, 251] width 358 height 27
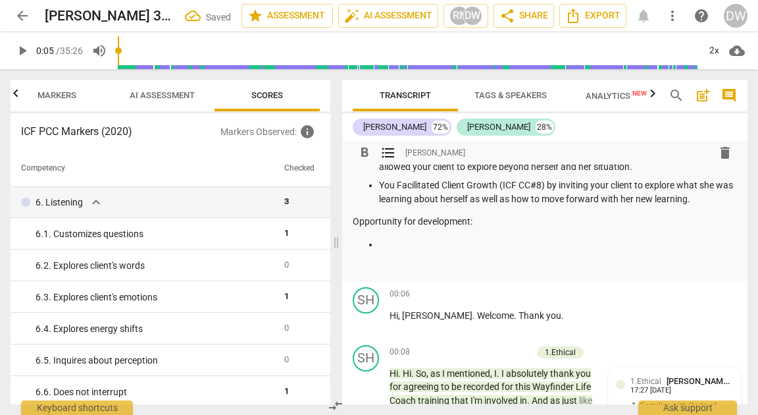
scroll to position [626, 0]
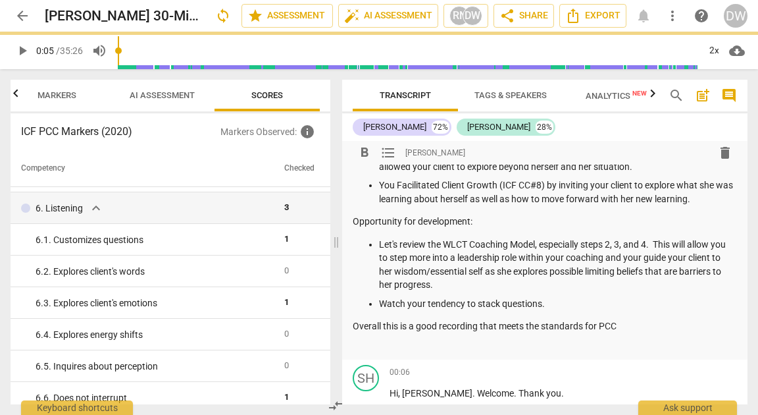
click at [420, 333] on p "Overall this is a good recording that meets the standards for PCC" at bounding box center [545, 326] width 384 height 14
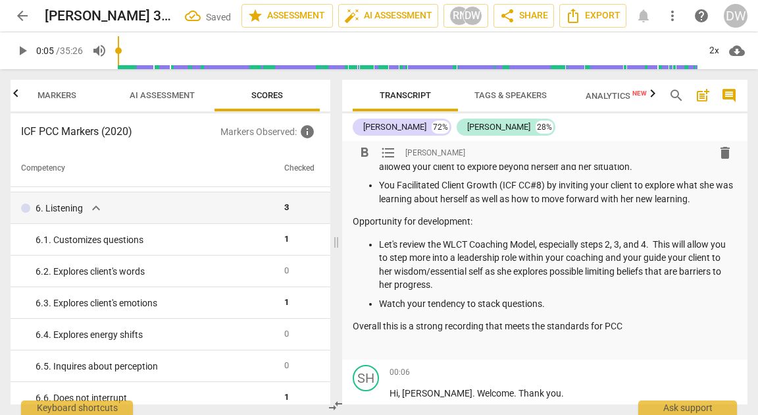
click at [657, 347] on div "Summary: Great job getting the recording in [PERSON_NAME]. There is some great …" at bounding box center [545, 4] width 384 height 693
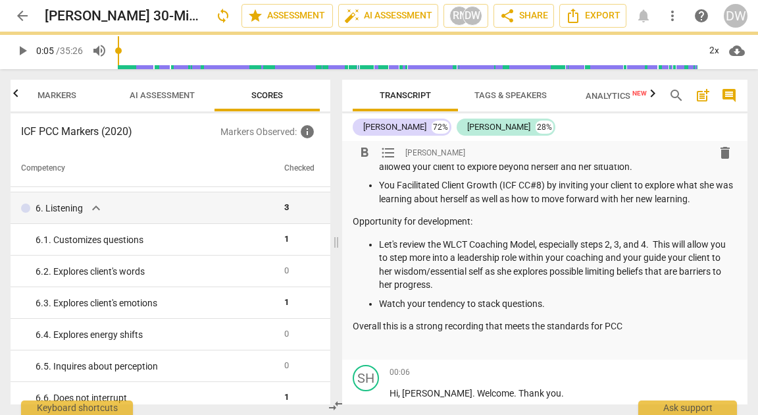
click at [642, 333] on p "Overall this is a strong recording that meets the standards for PCC" at bounding box center [545, 326] width 384 height 14
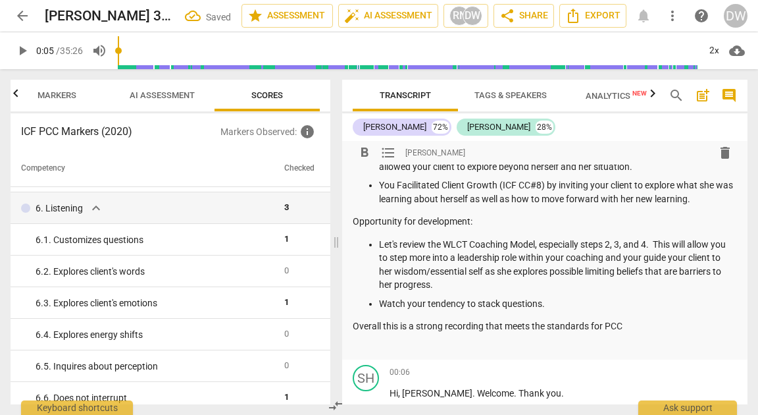
click at [148, 103] on span "AI Assessment" at bounding box center [162, 96] width 97 height 18
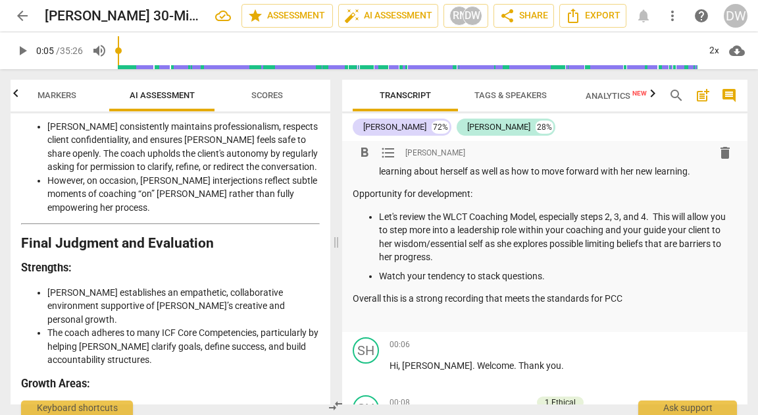
scroll to position [543, 0]
click at [497, 305] on p "Overall this is a strong recording that meets the standards for PCC" at bounding box center [545, 298] width 384 height 14
drag, startPoint x: 497, startPoint y: 311, endPoint x: 611, endPoint y: 311, distance: 114.5
click at [611, 305] on p "Overall this is a strong recording that meets the standards for PCC" at bounding box center [545, 298] width 384 height 14
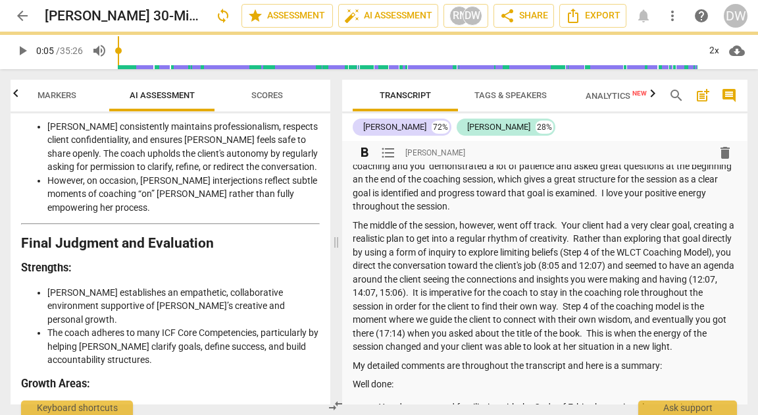
scroll to position [0, 0]
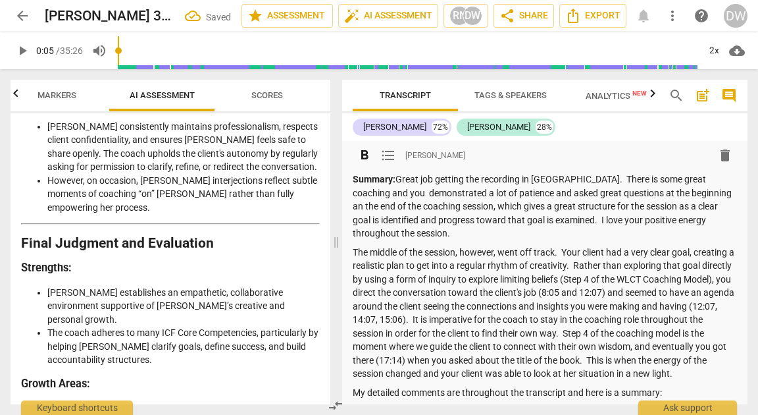
click at [61, 91] on span "Markers" at bounding box center [57, 95] width 39 height 10
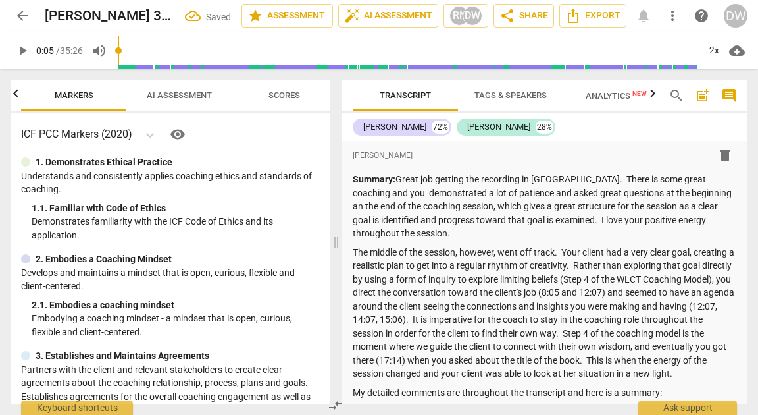
scroll to position [0, 105]
click at [16, 99] on icon "button" at bounding box center [16, 94] width 16 height 16
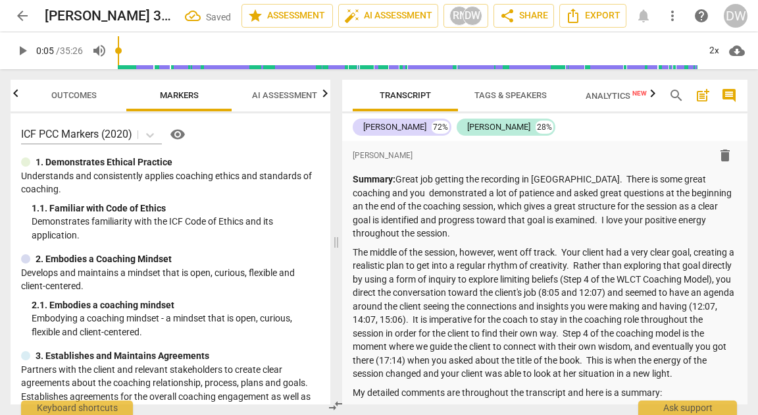
scroll to position [0, 0]
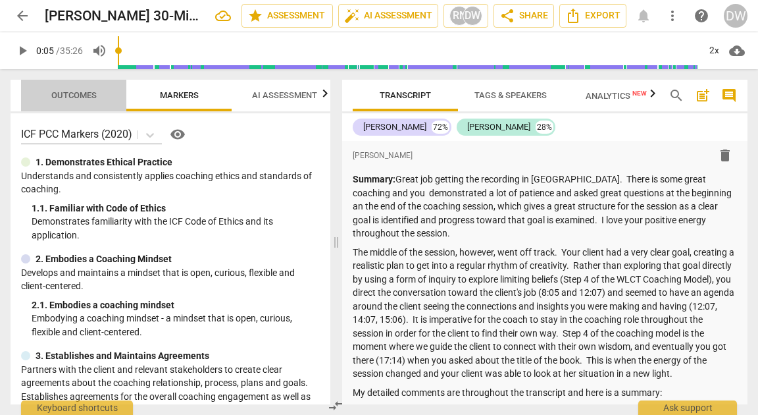
click at [86, 80] on button "Outcomes" at bounding box center [73, 96] width 105 height 32
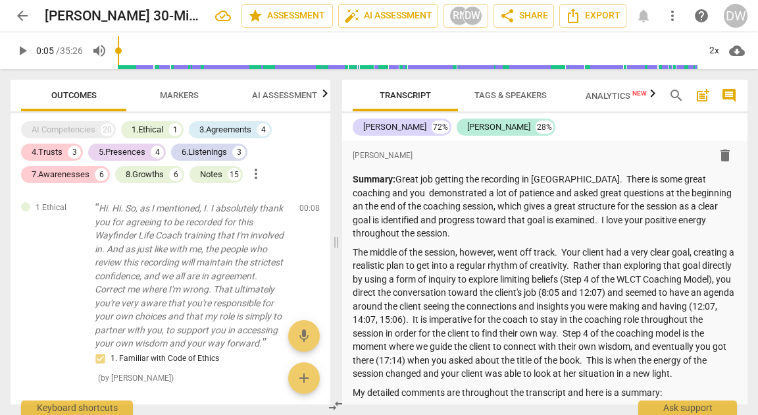
click at [91, 99] on span "Outcomes" at bounding box center [73, 95] width 45 height 10
click at [192, 100] on span "Markers" at bounding box center [179, 95] width 39 height 10
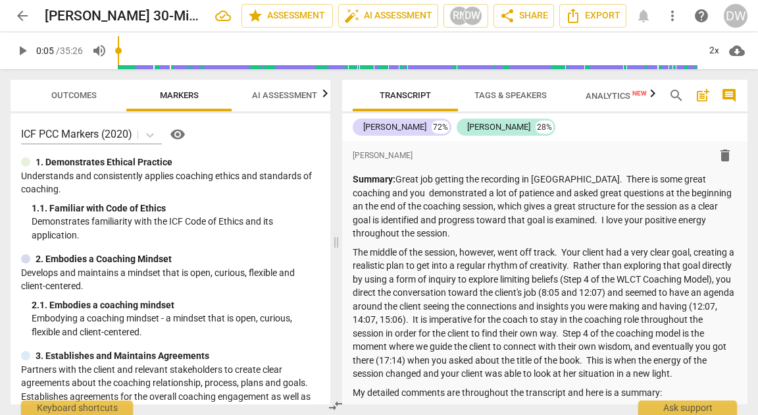
type input "5"
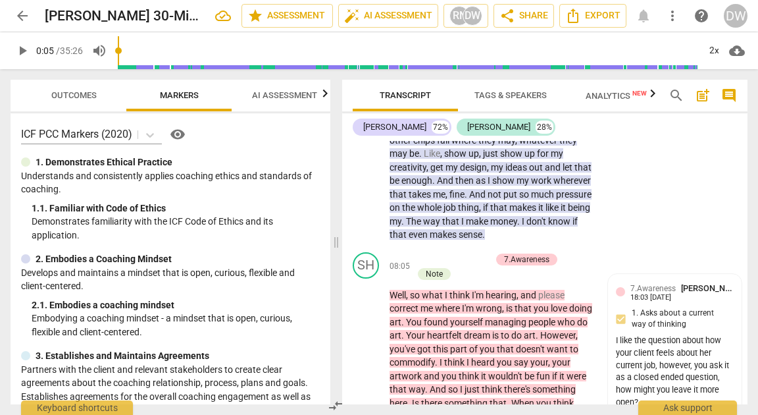
scroll to position [3175, 0]
